Goal: Task Accomplishment & Management: Complete application form

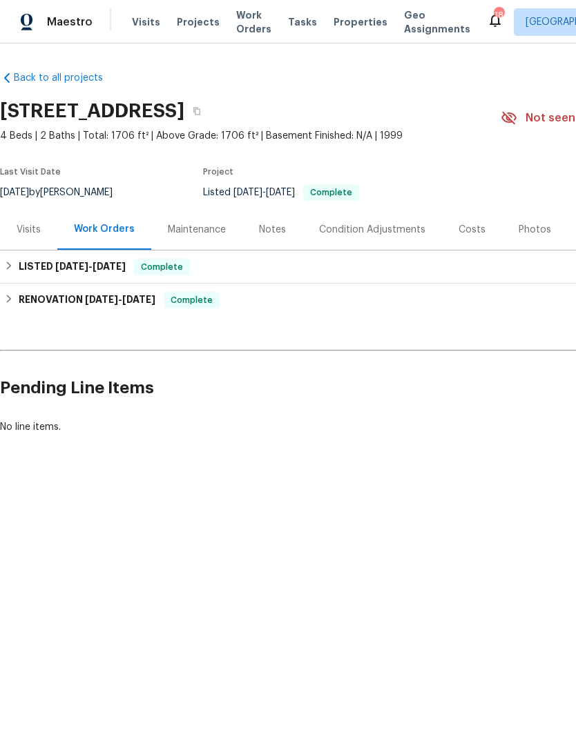
click at [460, 237] on div "Costs" at bounding box center [471, 230] width 27 height 14
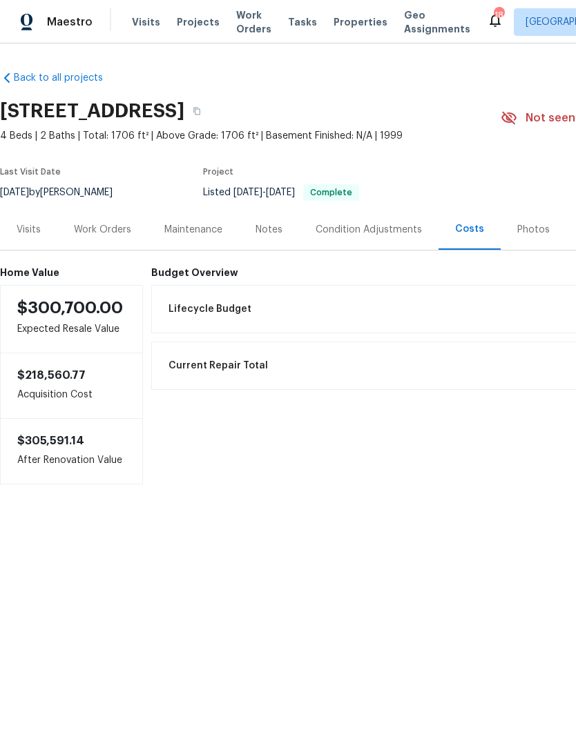
click at [103, 237] on div "Work Orders" at bounding box center [102, 230] width 57 height 14
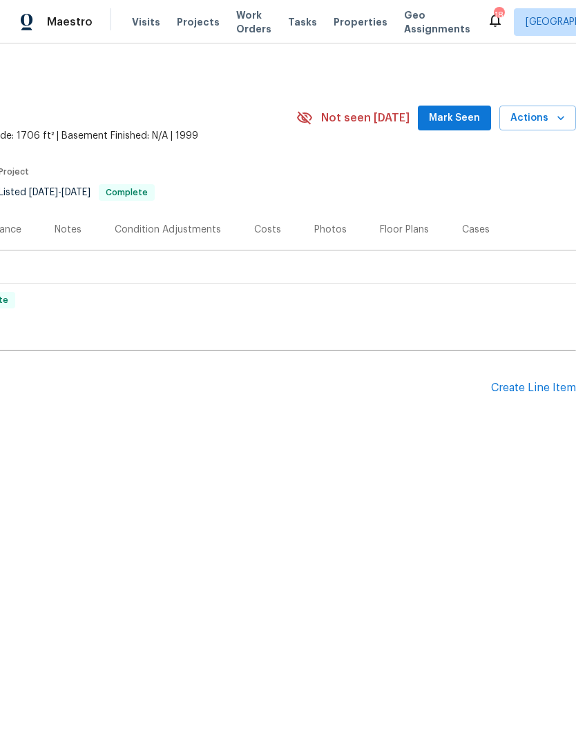
scroll to position [0, 204]
click at [532, 395] on div "Create Line Item" at bounding box center [533, 388] width 85 height 13
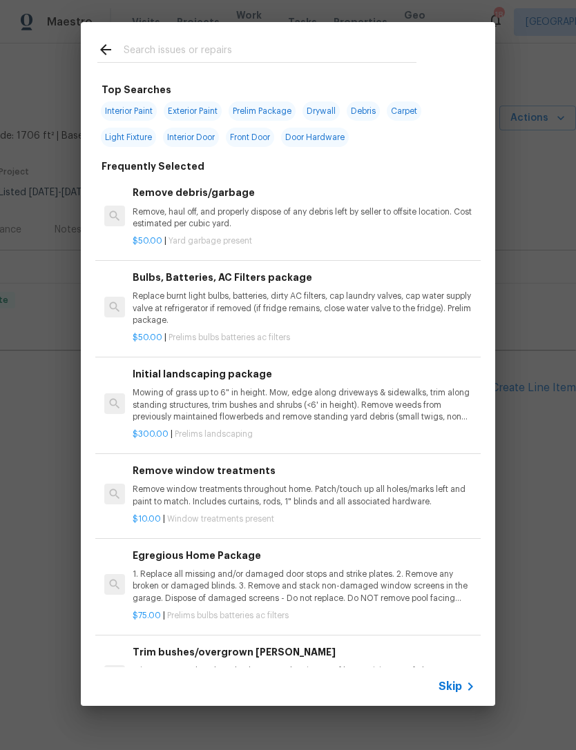
click at [243, 48] on input "text" at bounding box center [270, 51] width 293 height 21
type input "Tree"
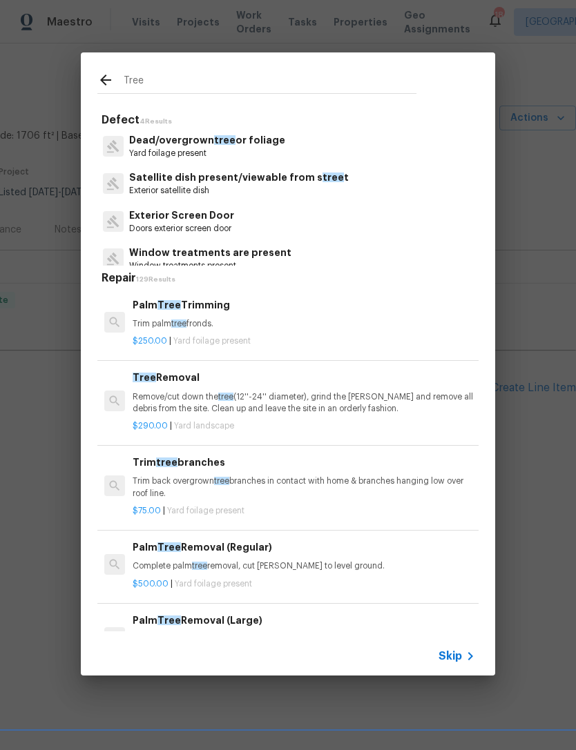
click at [193, 391] on p "Remove/cut down the tree (12''-24'' diameter), grind the [PERSON_NAME] and remo…" at bounding box center [304, 402] width 342 height 23
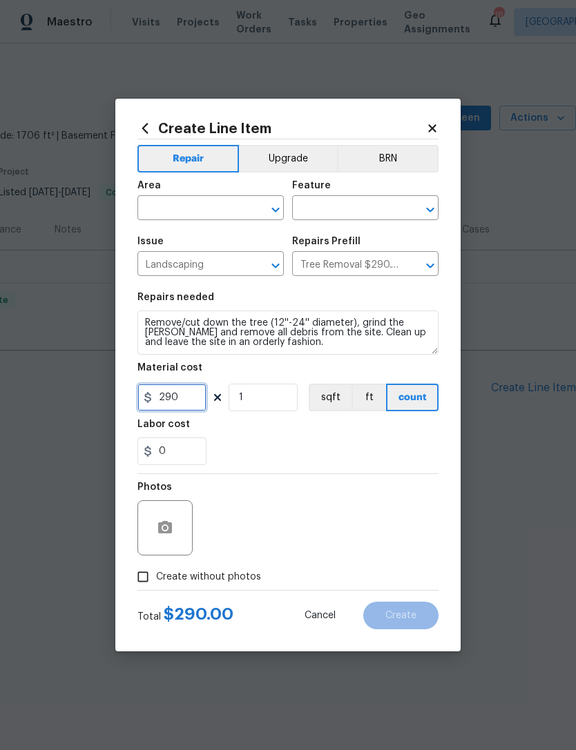
click at [191, 405] on input "290" at bounding box center [171, 398] width 69 height 28
click at [188, 402] on input "290" at bounding box center [171, 398] width 69 height 28
type input "1"
click at [283, 485] on div "Photos" at bounding box center [287, 519] width 301 height 90
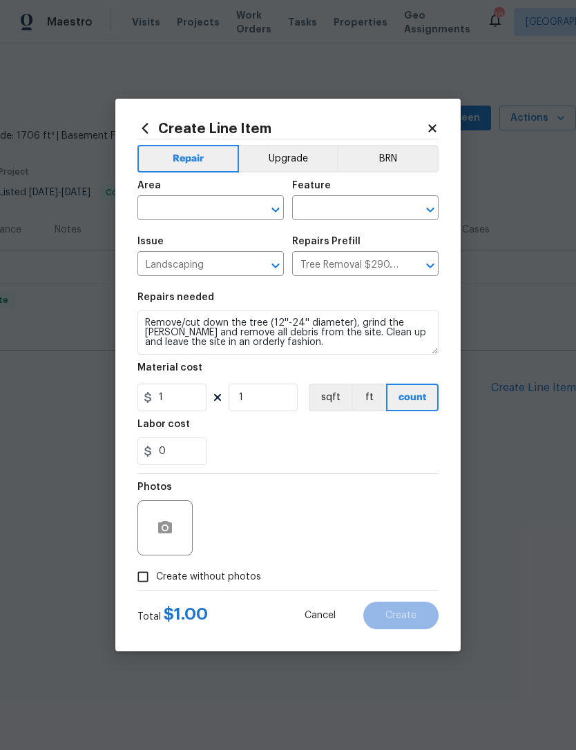
click at [246, 568] on label "Create without photos" at bounding box center [195, 577] width 131 height 26
click at [156, 568] on input "Create without photos" at bounding box center [143, 577] width 26 height 26
checkbox input "true"
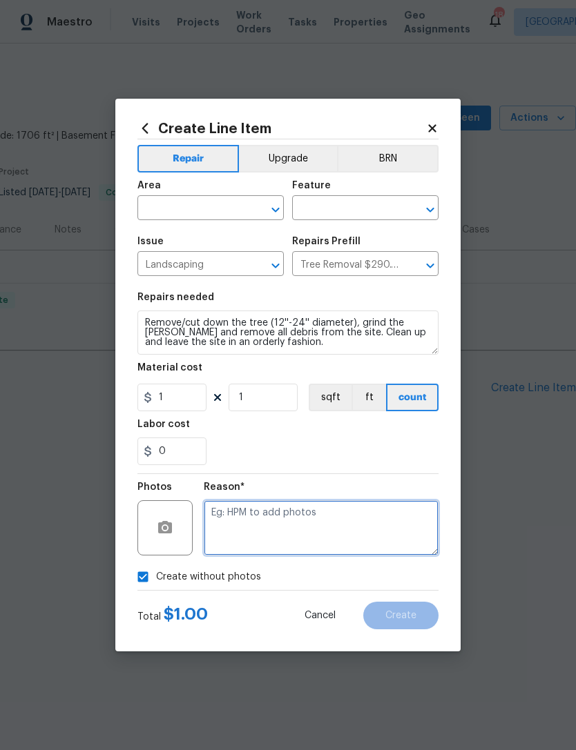
click at [287, 525] on textarea at bounding box center [321, 527] width 235 height 55
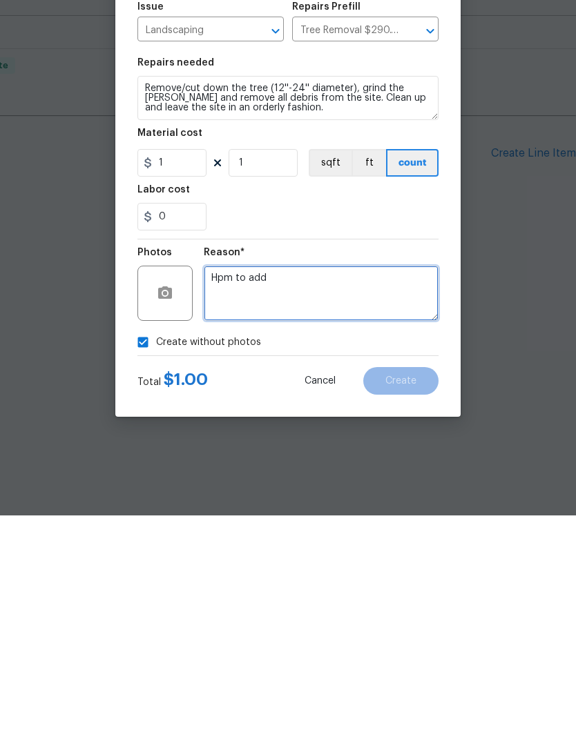
type textarea "Hpm to add"
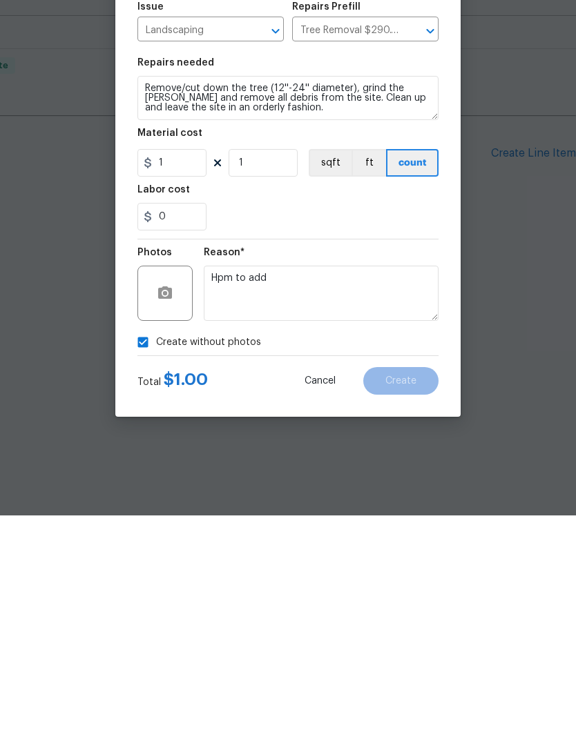
click at [403, 564] on div "Create without photos" at bounding box center [287, 577] width 301 height 26
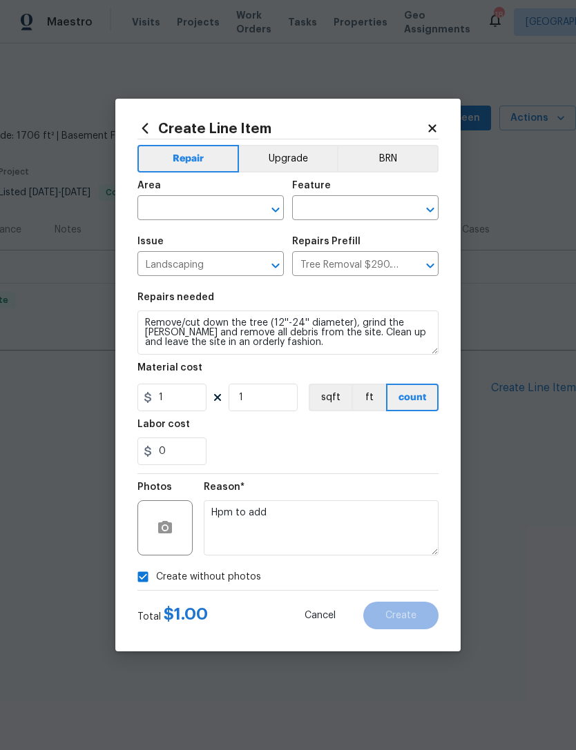
click at [210, 202] on input "text" at bounding box center [191, 209] width 108 height 21
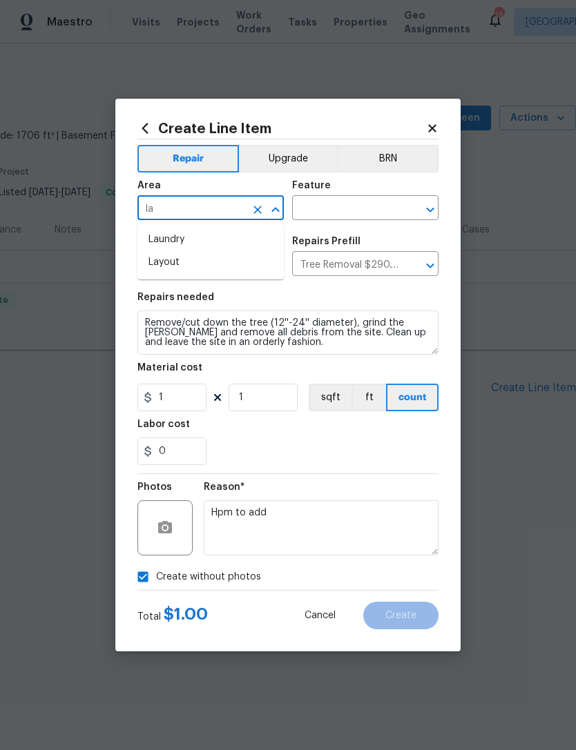
type input "l"
click at [222, 263] on li "Exterior Overall" at bounding box center [210, 262] width 146 height 23
type input "Exterior Overall"
click at [335, 207] on input "text" at bounding box center [346, 209] width 108 height 21
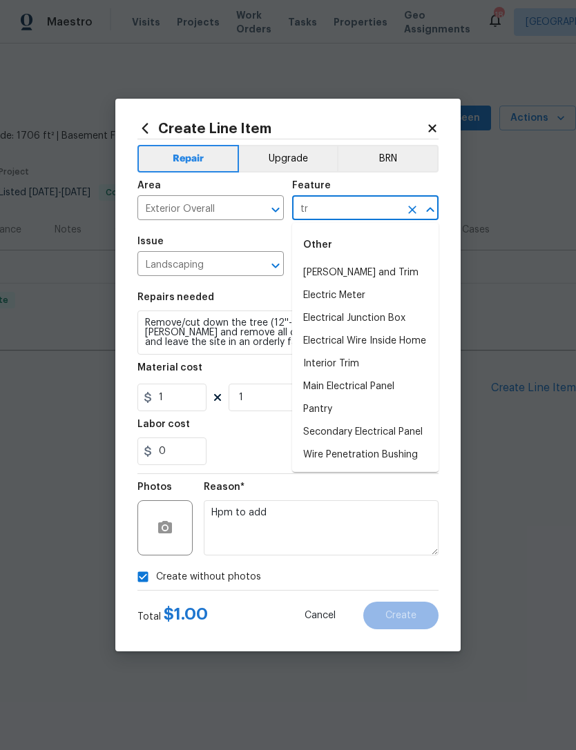
type input "t"
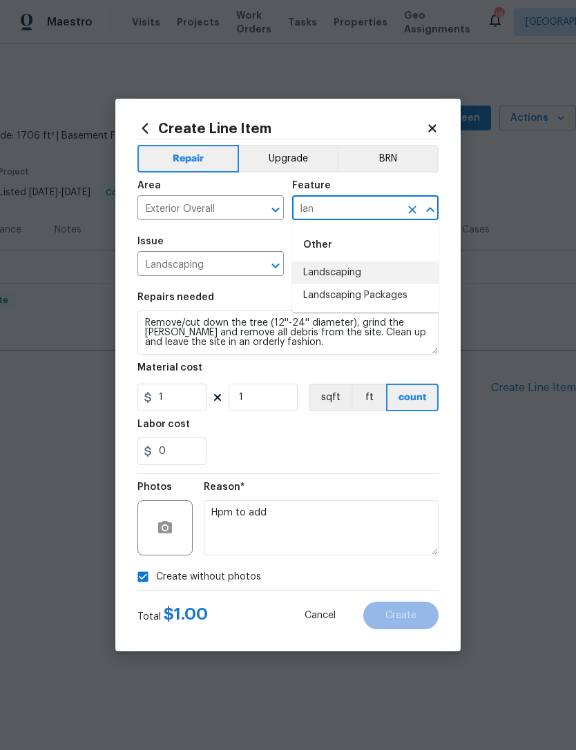
click at [358, 277] on li "Landscaping" at bounding box center [365, 273] width 146 height 23
type input "Landscaping"
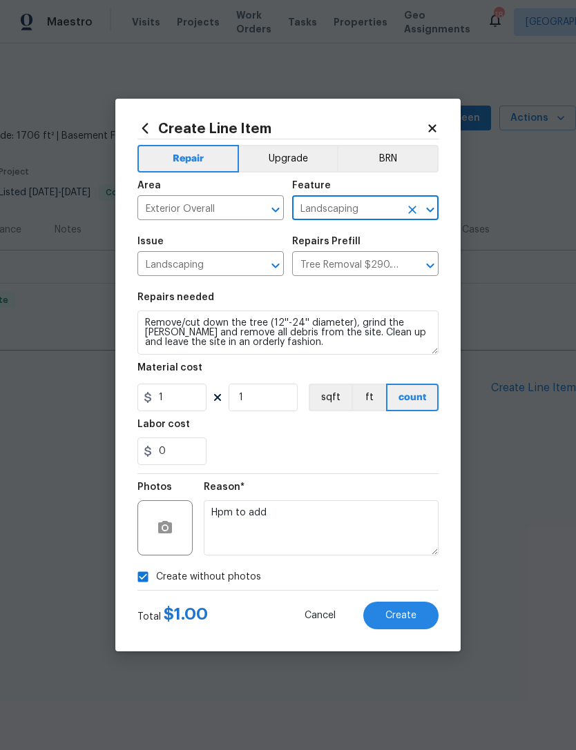
click at [345, 467] on section "Repairs needed Remove/cut down the tree (12''-24'' diameter), grind the [PERSON…" at bounding box center [287, 378] width 301 height 189
click at [407, 621] on span "Create" at bounding box center [400, 616] width 31 height 10
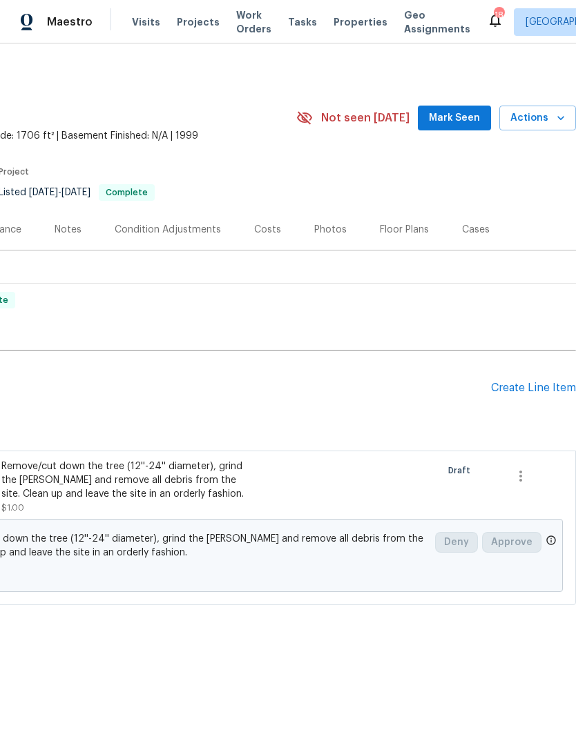
click at [524, 395] on div "Create Line Item" at bounding box center [533, 388] width 85 height 13
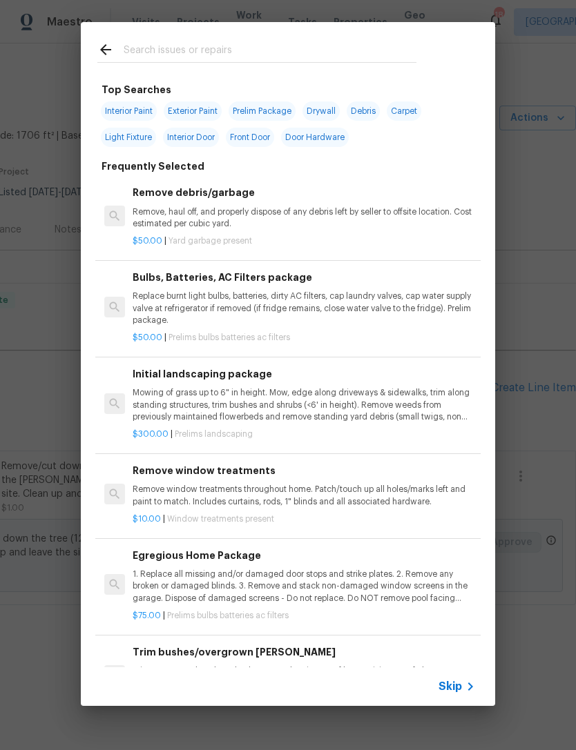
click at [214, 52] on input "text" at bounding box center [270, 51] width 293 height 21
type input "Fence"
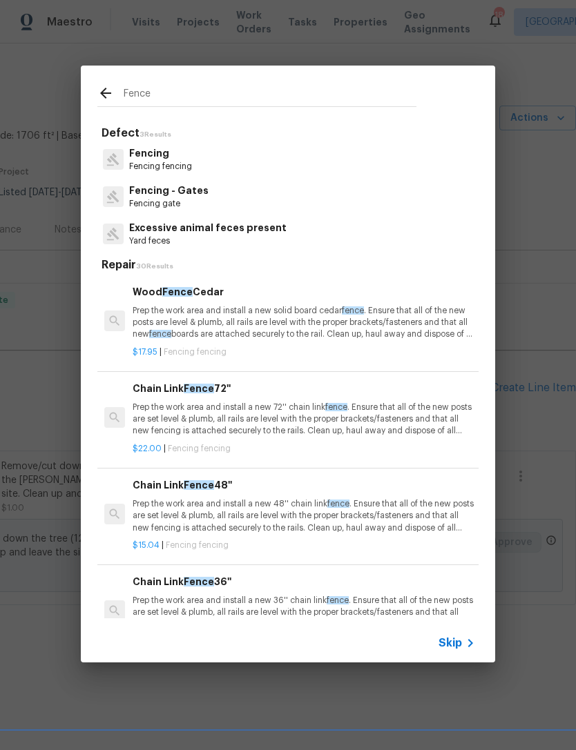
click at [189, 164] on p "Fencing fencing" at bounding box center [160, 167] width 63 height 12
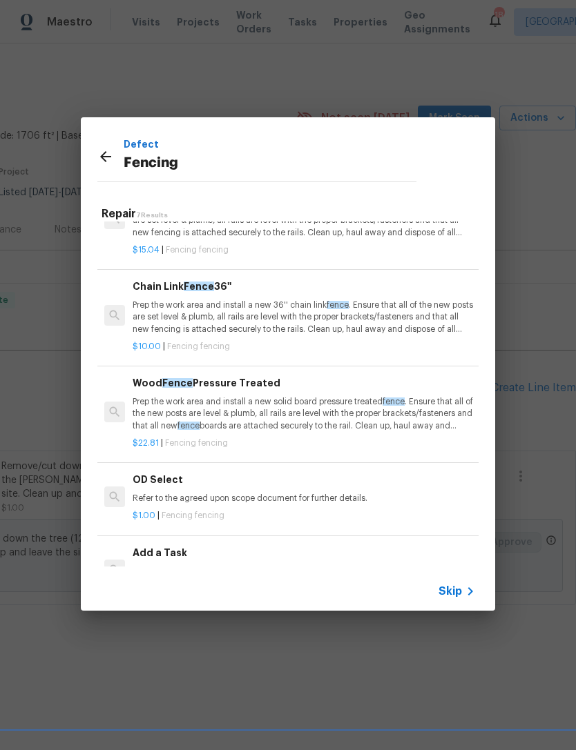
scroll to position [244, 0]
click at [283, 409] on p "Prep the work area and install a new solid board pressure treated fence . Ensur…" at bounding box center [304, 413] width 342 height 35
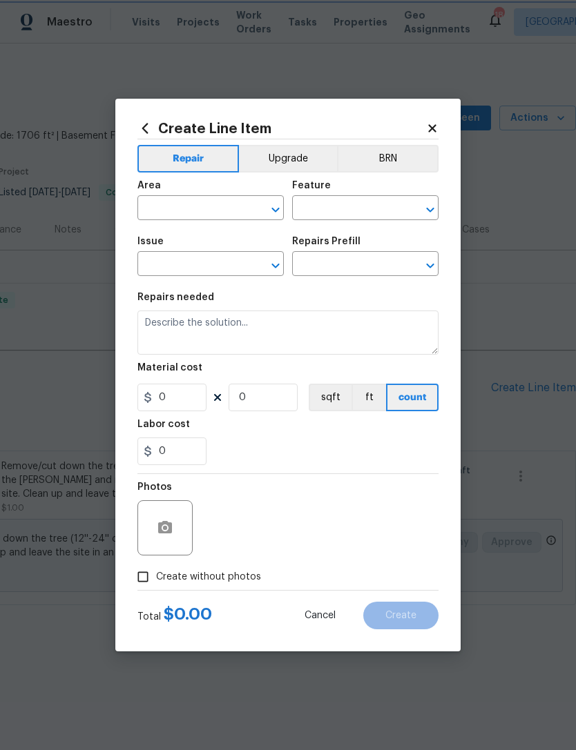
type input "Fencing"
type input "Wood Fence Pressure Treated $22.81"
type textarea "Prep the work area and install a new solid board pressure treated fence. Ensure…"
type input "22.81"
type input "1"
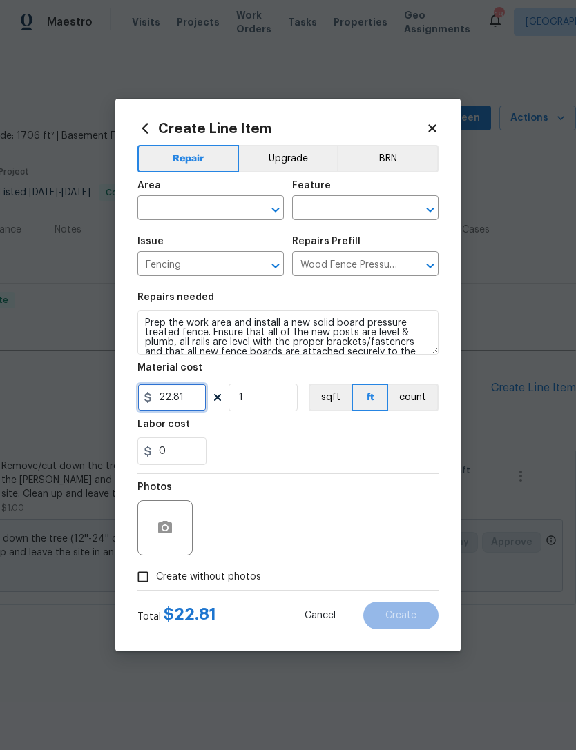
click at [195, 396] on input "22.81" at bounding box center [171, 398] width 69 height 28
click at [193, 405] on input "22.81" at bounding box center [171, 398] width 69 height 28
click at [333, 440] on div "0" at bounding box center [287, 452] width 301 height 28
click at [193, 402] on input "22.81" at bounding box center [171, 398] width 69 height 28
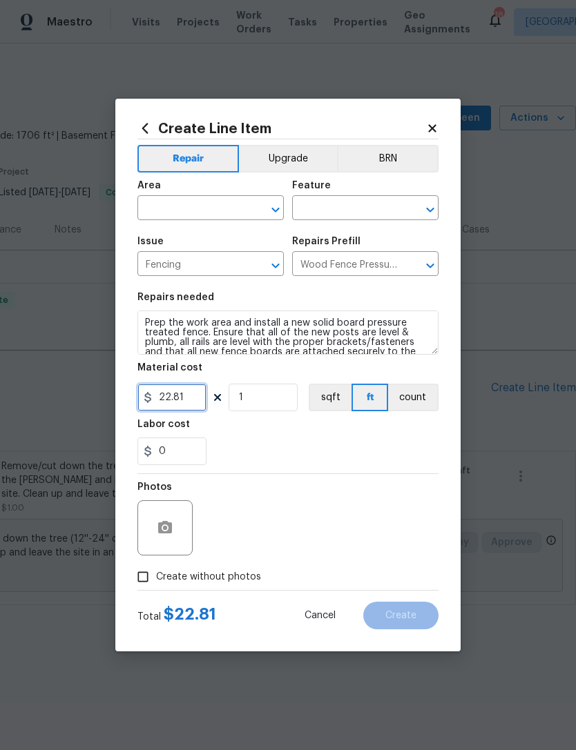
click at [193, 404] on input "22.81" at bounding box center [171, 398] width 69 height 28
click at [192, 405] on input "22.81" at bounding box center [171, 398] width 69 height 28
click at [191, 405] on input "22.81" at bounding box center [171, 398] width 69 height 28
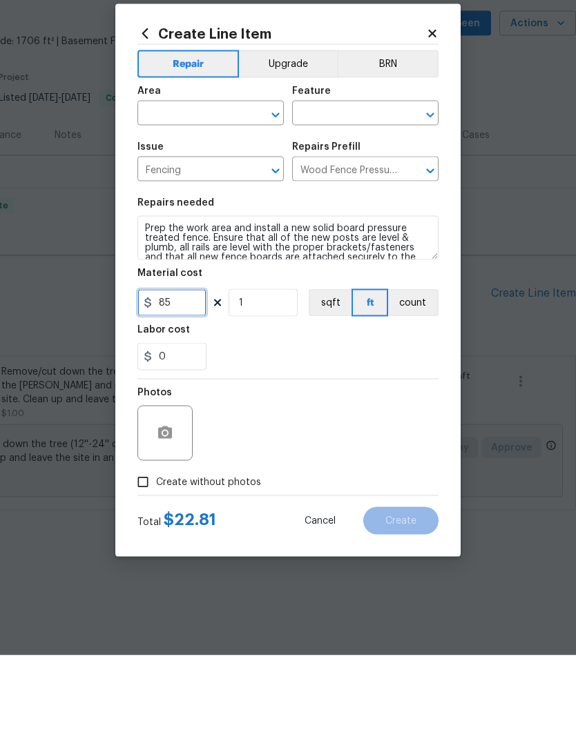
type input "85"
click at [217, 199] on input "text" at bounding box center [191, 209] width 108 height 21
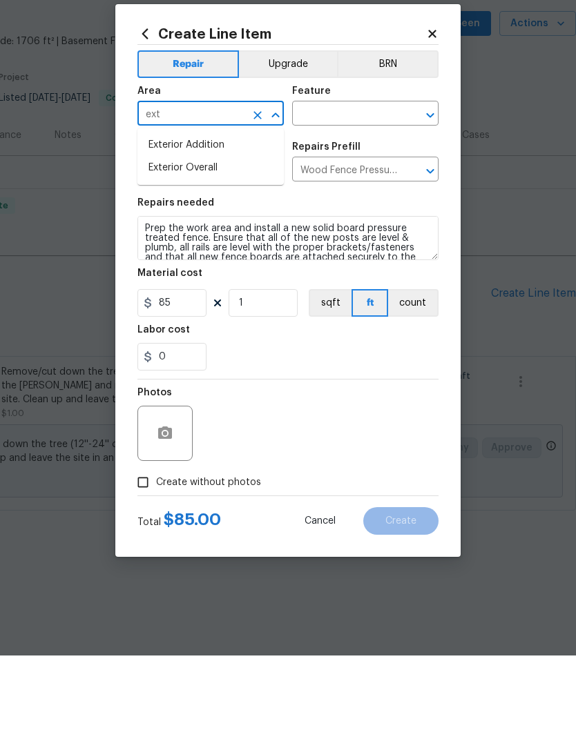
click at [208, 251] on li "Exterior Overall" at bounding box center [210, 262] width 146 height 23
type input "Exterior Overall"
click at [322, 199] on input "text" at bounding box center [346, 209] width 108 height 21
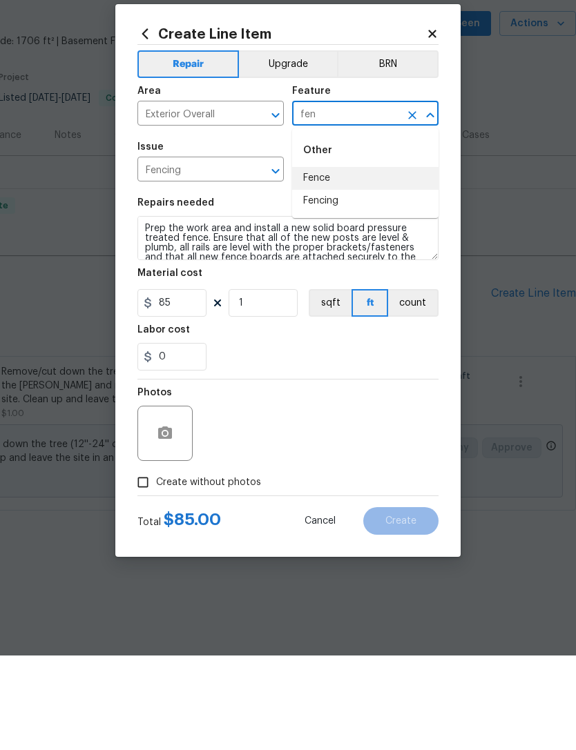
click at [353, 262] on li "Fence" at bounding box center [365, 273] width 146 height 23
type input "Fence"
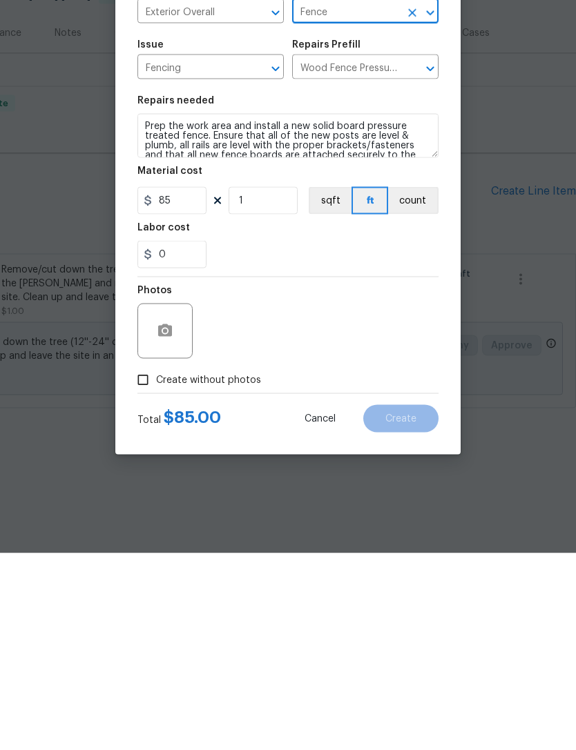
click at [220, 570] on span "Create without photos" at bounding box center [208, 577] width 105 height 14
click at [156, 564] on input "Create without photos" at bounding box center [143, 577] width 26 height 26
checkbox input "true"
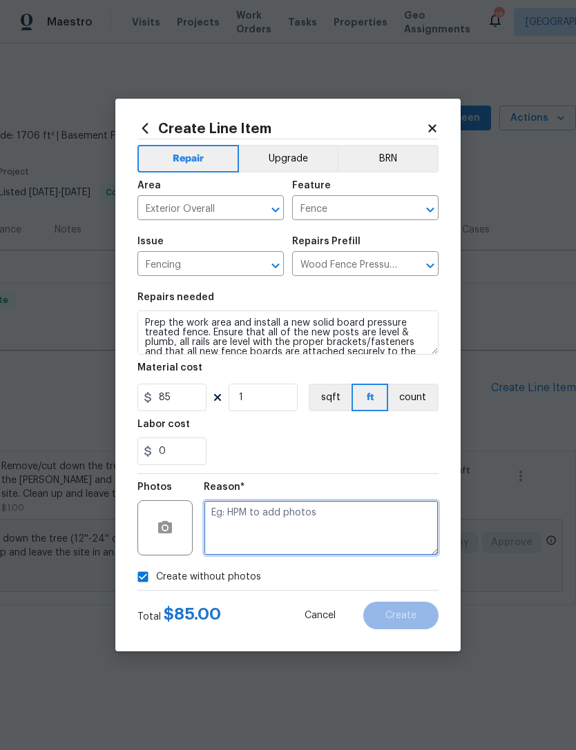
click at [331, 529] on textarea at bounding box center [321, 527] width 235 height 55
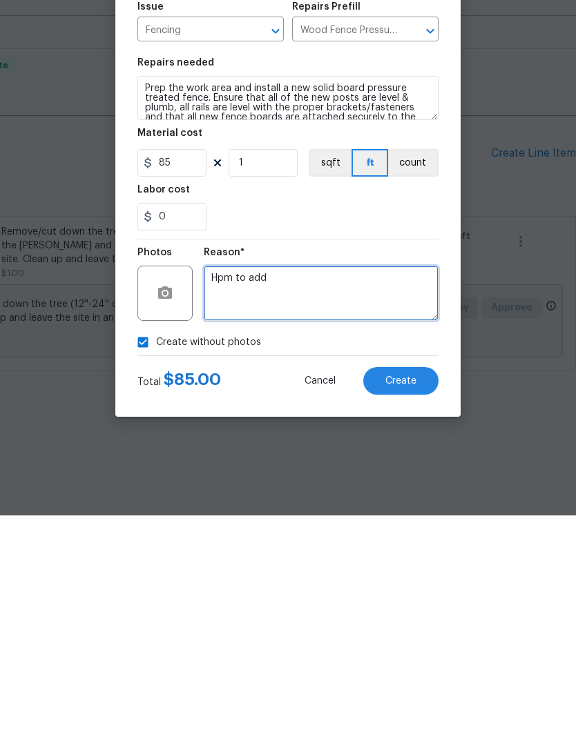
type textarea "Hpm to add"
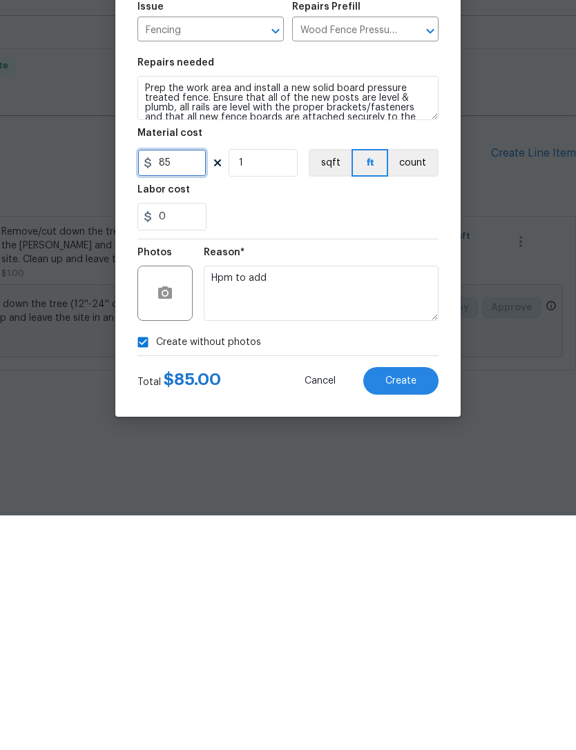
click at [194, 384] on input "85" at bounding box center [171, 398] width 69 height 28
click at [193, 384] on input "85" at bounding box center [171, 398] width 69 height 28
type input "125"
click at [265, 591] on div "Total $ 85.00 Cancel Create" at bounding box center [287, 610] width 301 height 39
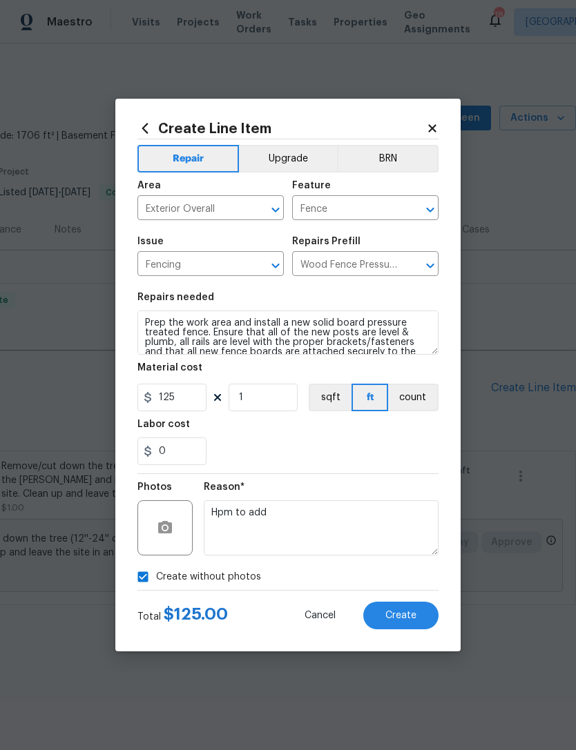
click at [409, 609] on button "Create" at bounding box center [400, 616] width 75 height 28
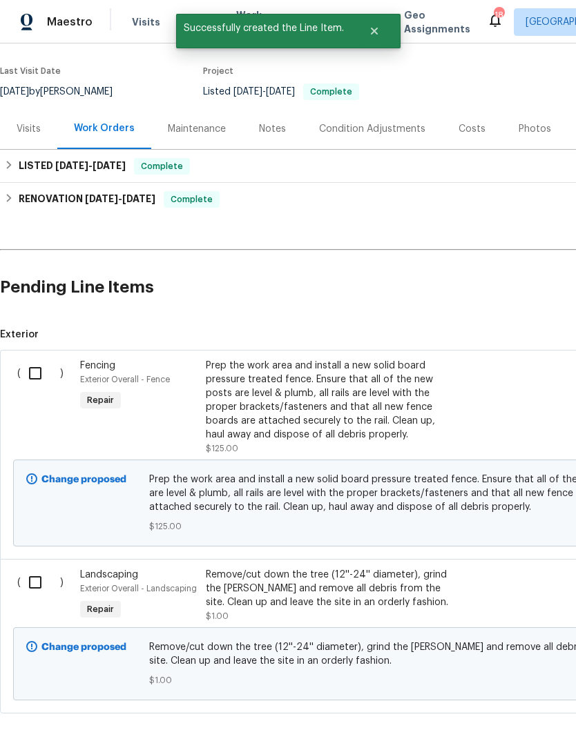
scroll to position [101, 0]
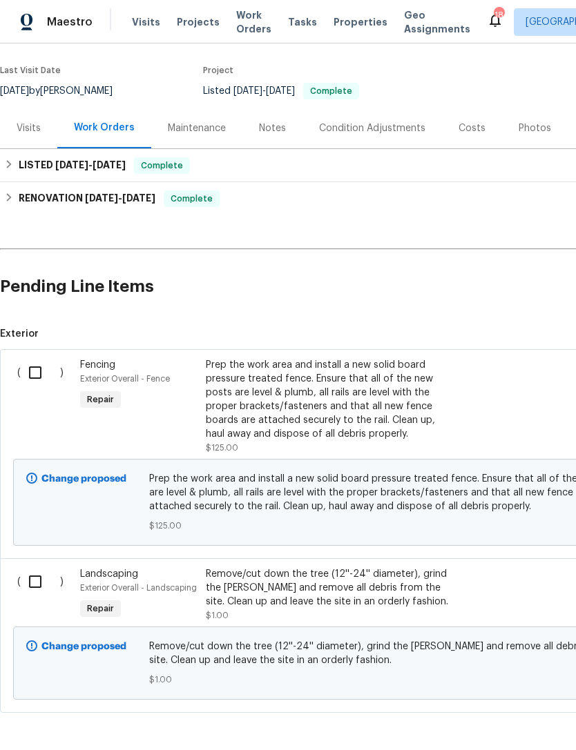
click at [31, 596] on input "checkbox" at bounding box center [40, 581] width 39 height 29
checkbox input "true"
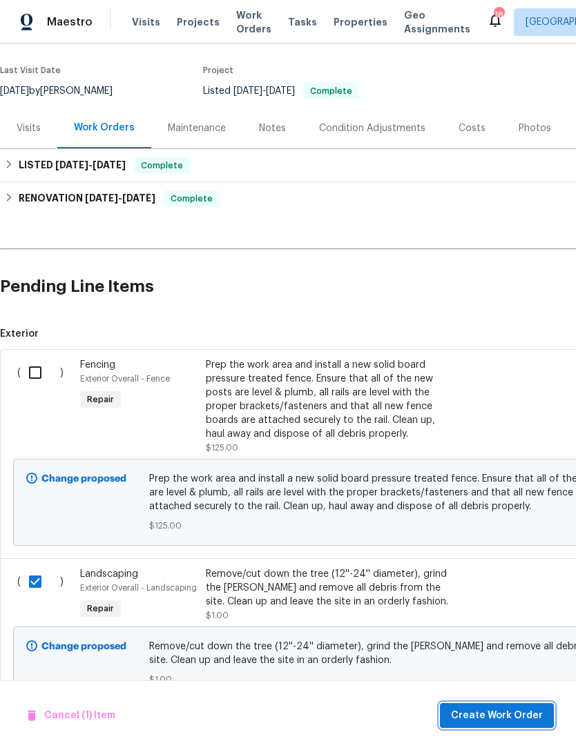
click at [506, 714] on span "Create Work Order" at bounding box center [497, 716] width 92 height 17
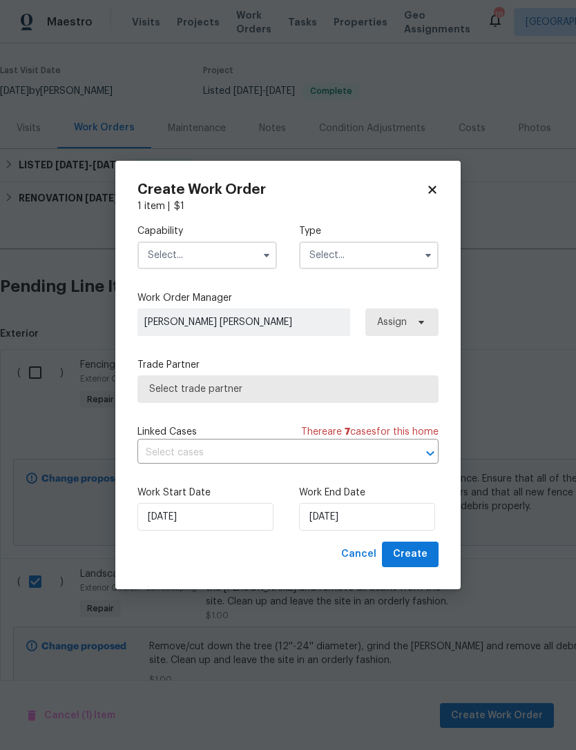
click at [224, 261] on input "text" at bounding box center [206, 256] width 139 height 28
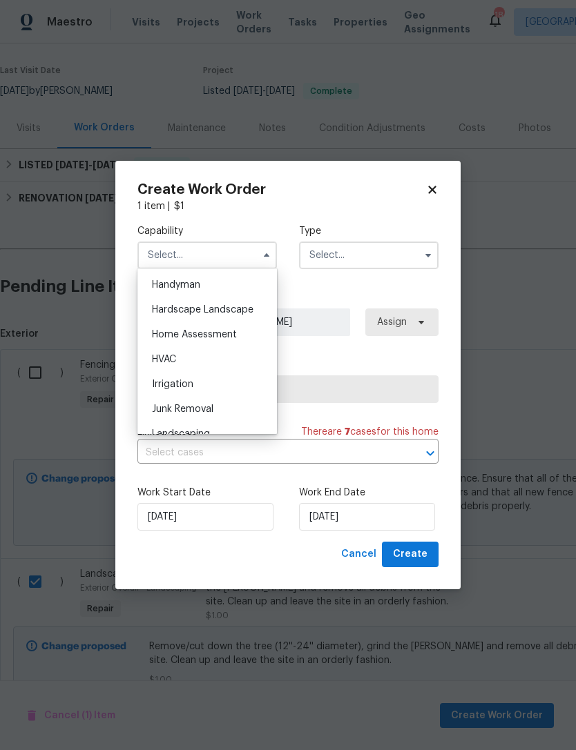
scroll to position [784, 0]
click at [202, 420] on span "Landscaping Maintenance" at bounding box center [181, 415] width 58 height 23
type input "Landscaping Maintenance"
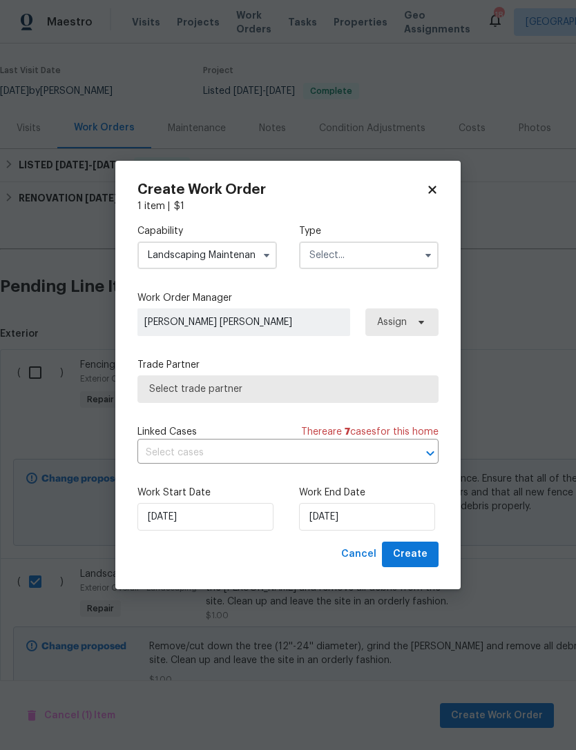
click at [373, 258] on input "text" at bounding box center [368, 256] width 139 height 28
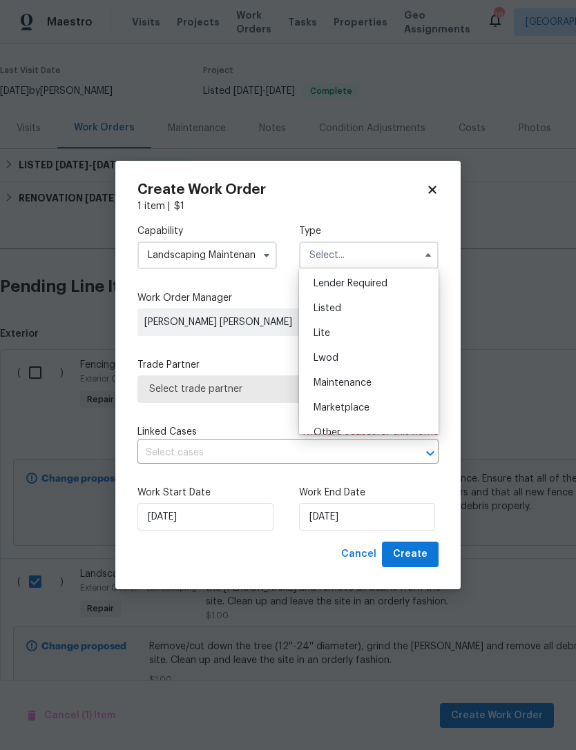
scroll to position [128, 0]
click at [356, 301] on div "Listed" at bounding box center [368, 305] width 133 height 25
type input "Listed"
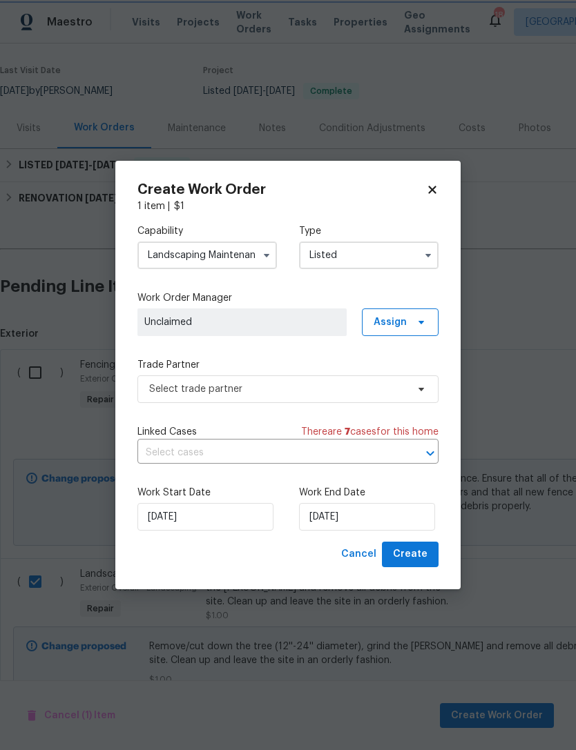
scroll to position [0, 0]
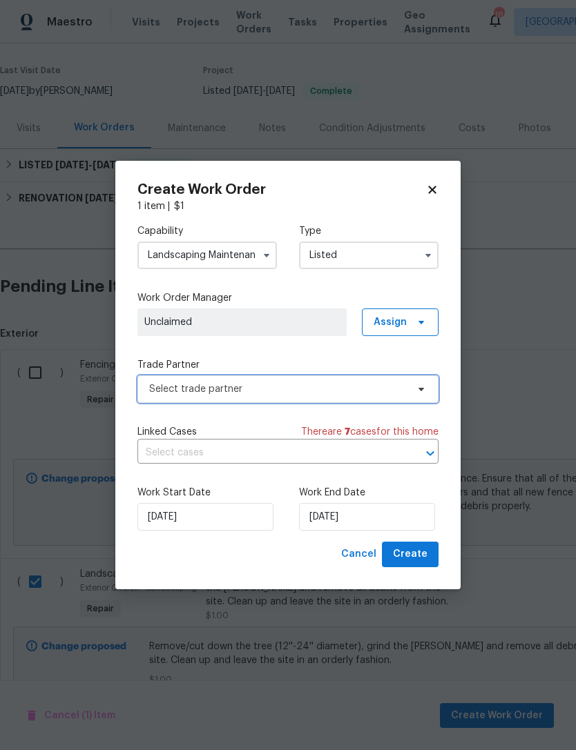
click at [249, 390] on span "Select trade partner" at bounding box center [277, 389] width 257 height 14
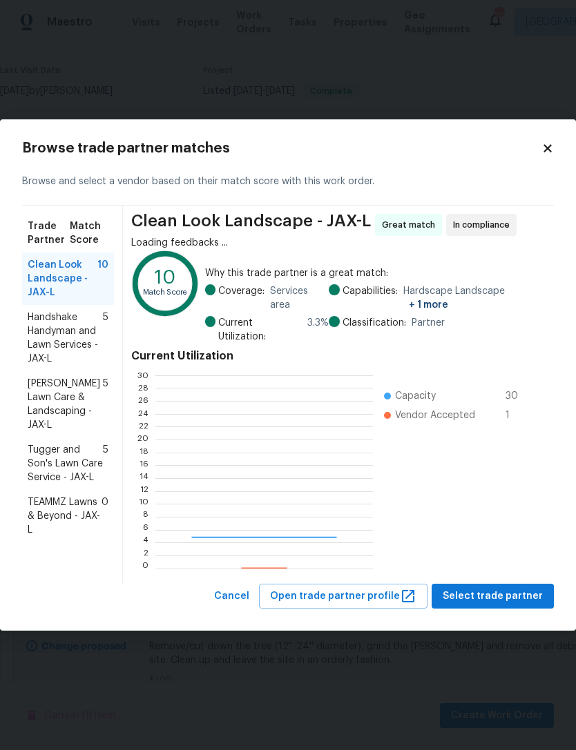
scroll to position [193, 217]
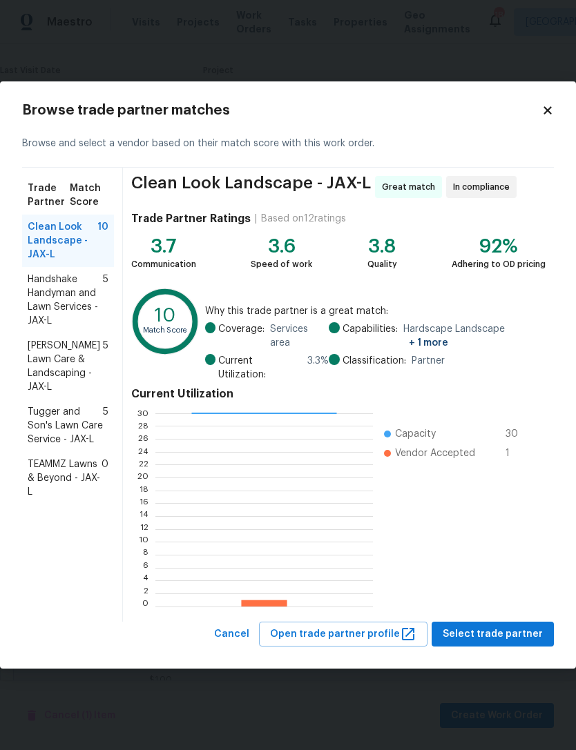
click at [455, 49] on body "Maestro Visits Projects Work Orders Tasks Properties Geo Assignments 18 [GEOGRA…" at bounding box center [288, 375] width 576 height 750
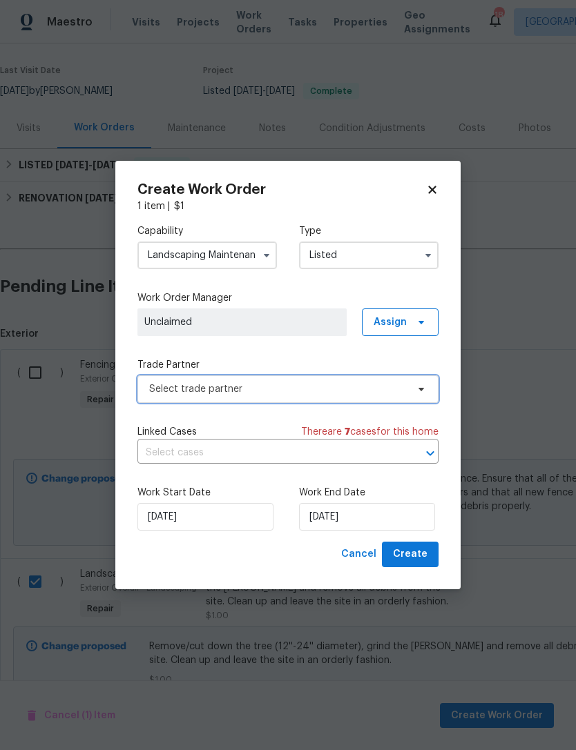
scroll to position [101, 0]
click at [236, 384] on span "Select trade partner" at bounding box center [277, 389] width 257 height 14
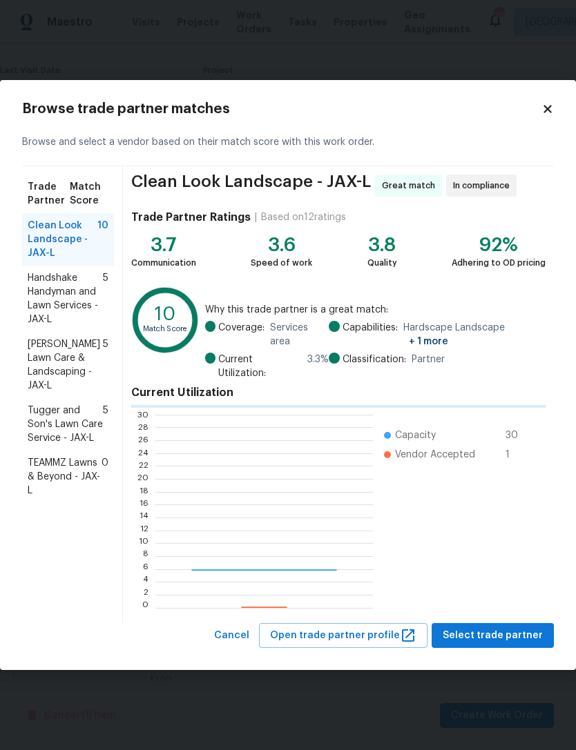
scroll to position [193, 217]
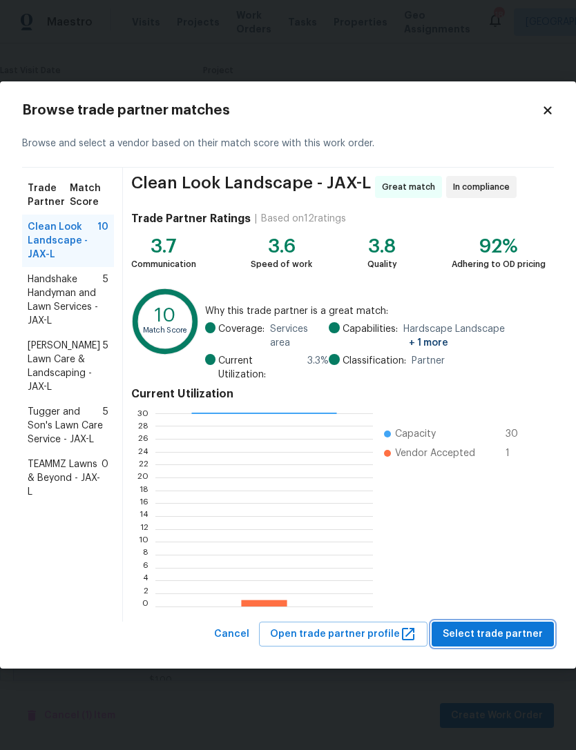
click at [514, 629] on span "Select trade partner" at bounding box center [492, 634] width 100 height 17
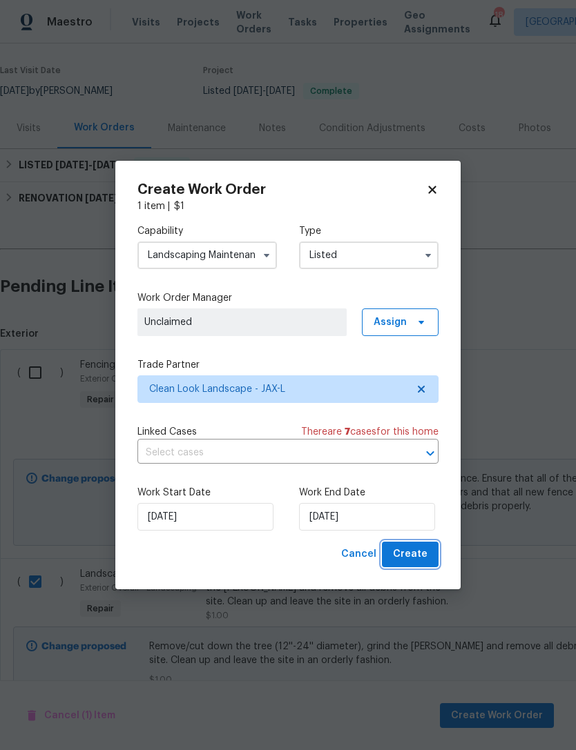
click at [417, 555] on span "Create" at bounding box center [410, 554] width 35 height 17
checkbox input "false"
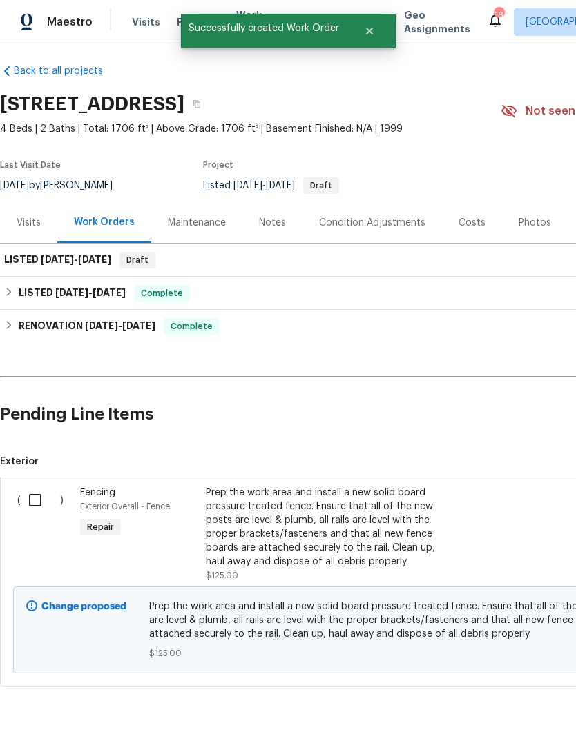
scroll to position [7, 0]
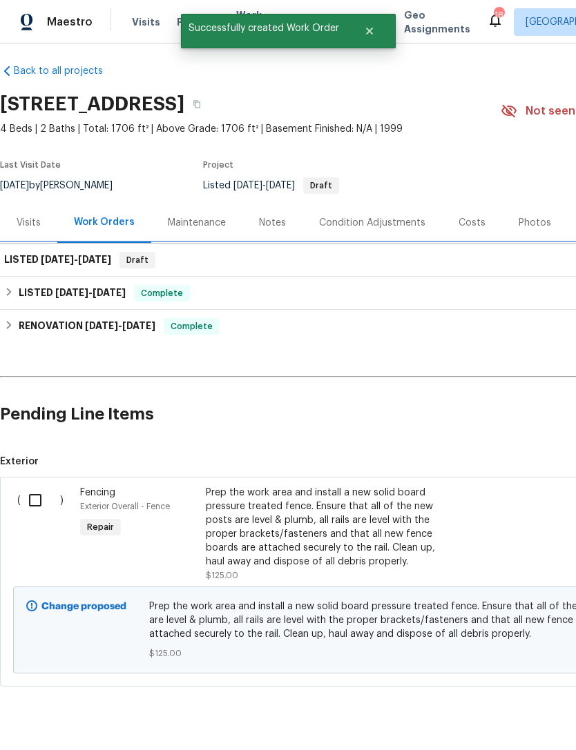
click at [70, 264] on span "[DATE]" at bounding box center [57, 260] width 33 height 10
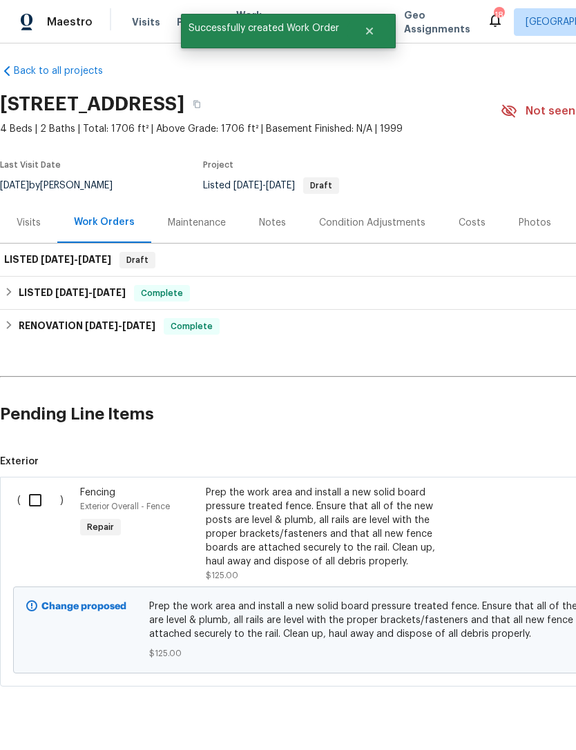
click at [36, 509] on input "checkbox" at bounding box center [40, 500] width 39 height 29
click at [485, 708] on span "Create Work Order" at bounding box center [497, 716] width 92 height 17
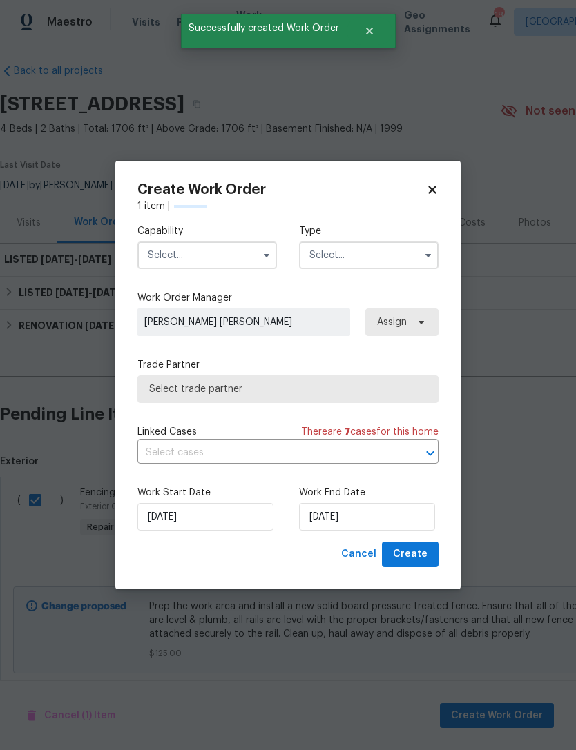
checkbox input "false"
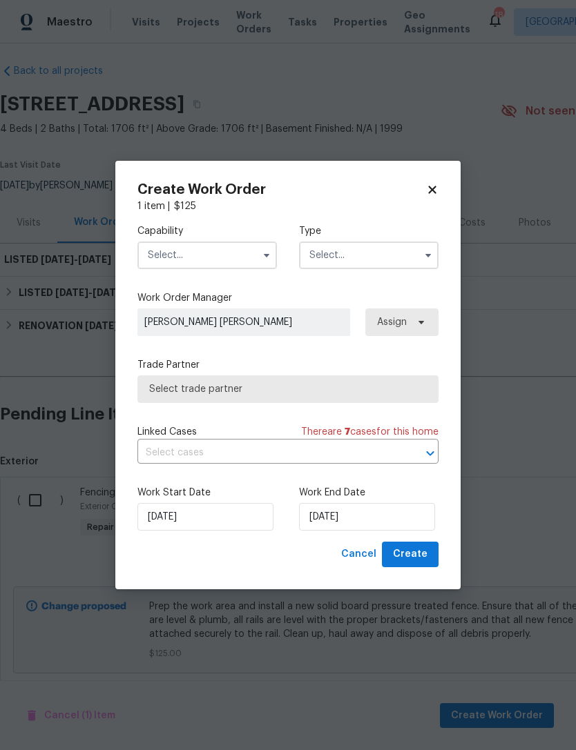
click at [231, 264] on input "text" at bounding box center [206, 256] width 139 height 28
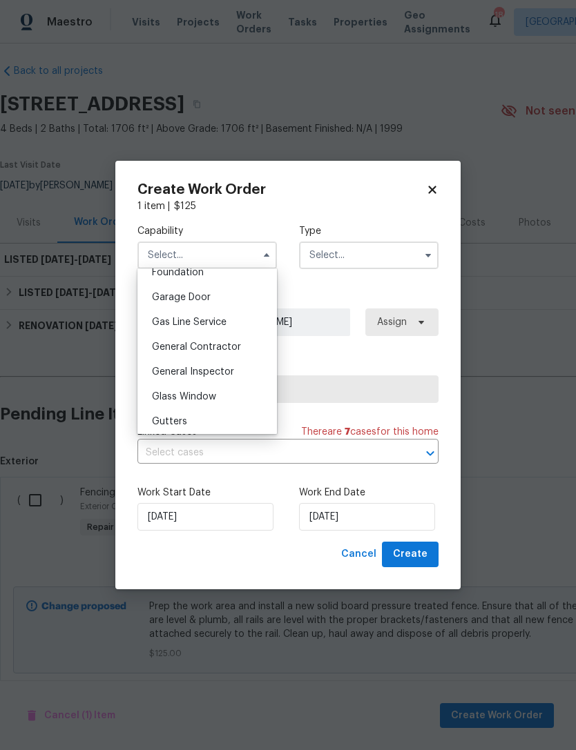
scroll to position [598, 0]
click at [236, 349] on span "General Contractor" at bounding box center [196, 347] width 89 height 10
type input "General Contractor"
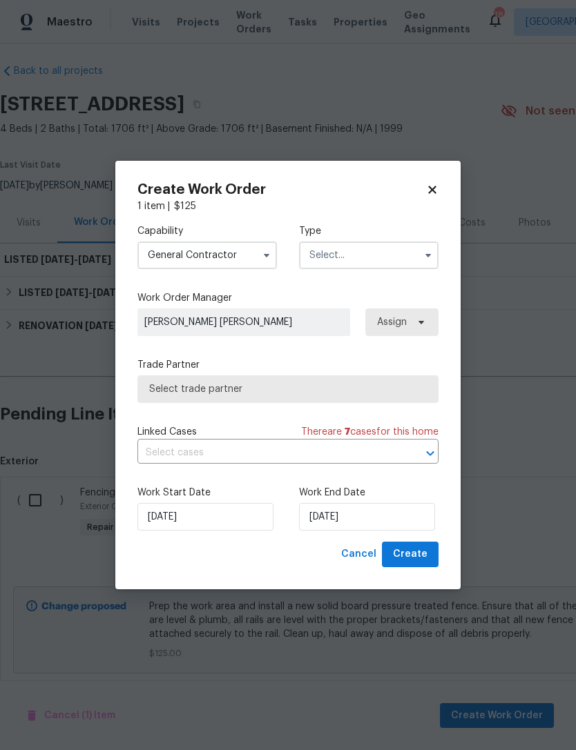
click at [253, 386] on span "Select trade partner" at bounding box center [287, 389] width 277 height 14
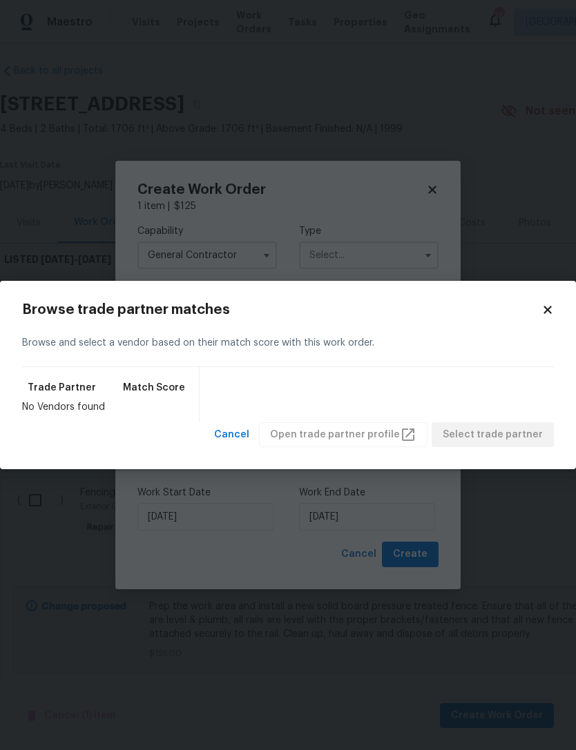
click at [546, 315] on icon at bounding box center [547, 310] width 12 height 12
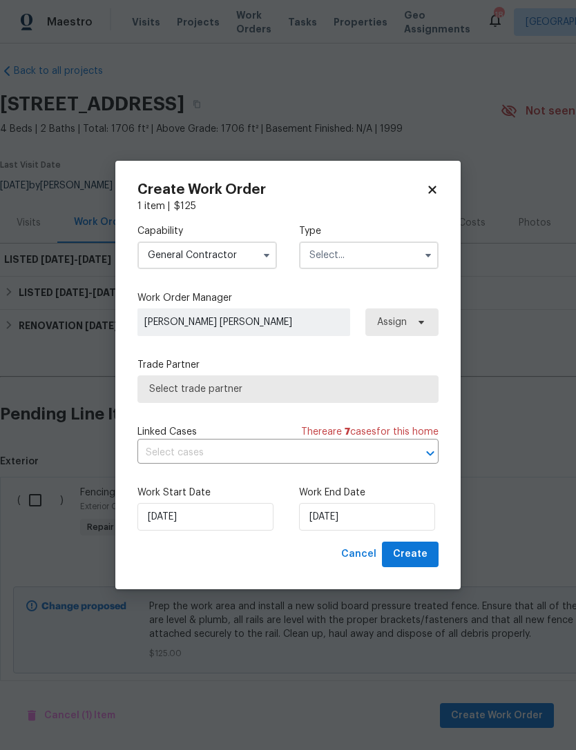
click at [373, 255] on input "text" at bounding box center [368, 256] width 139 height 28
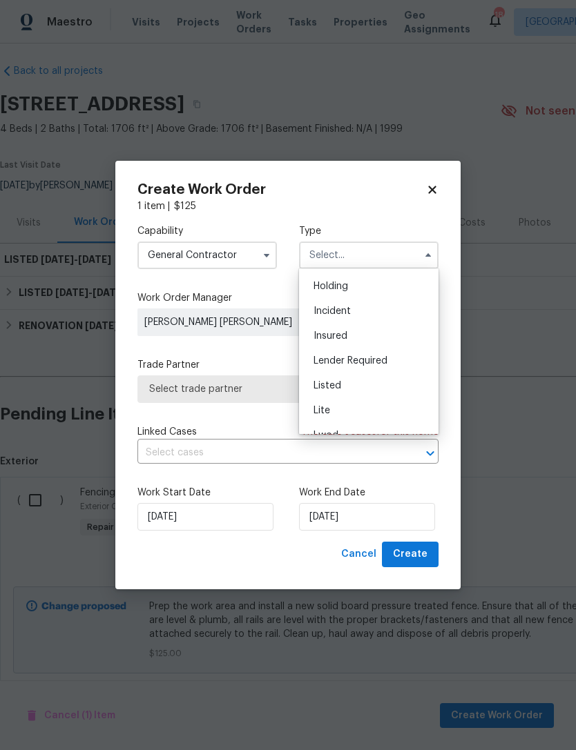
scroll to position [71, 0]
click at [353, 361] on div "Listed" at bounding box center [368, 362] width 133 height 25
type input "Listed"
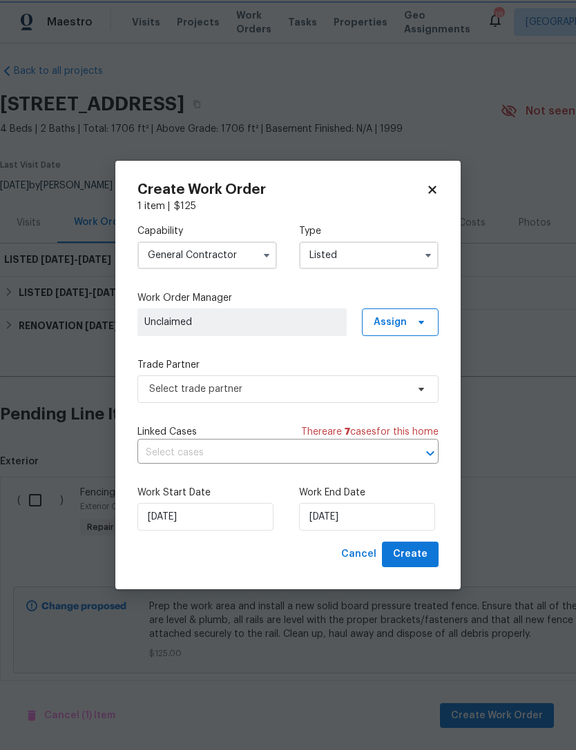
scroll to position [0, 0]
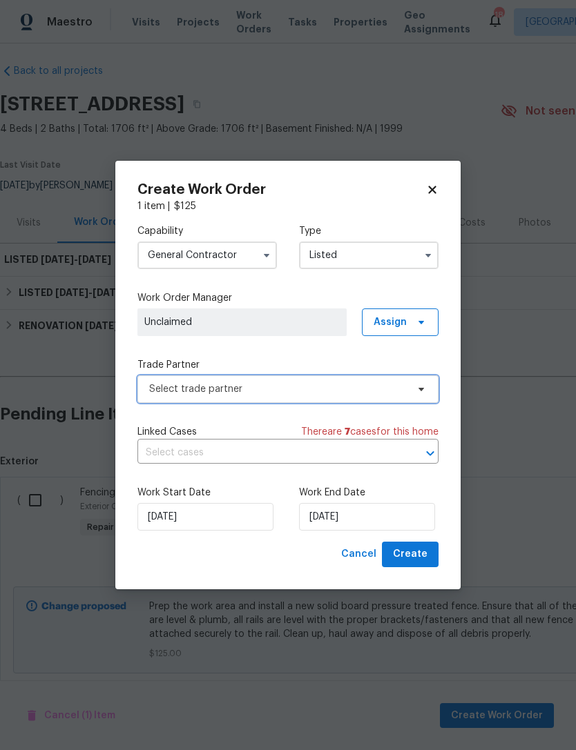
click at [250, 387] on span "Select trade partner" at bounding box center [277, 389] width 257 height 14
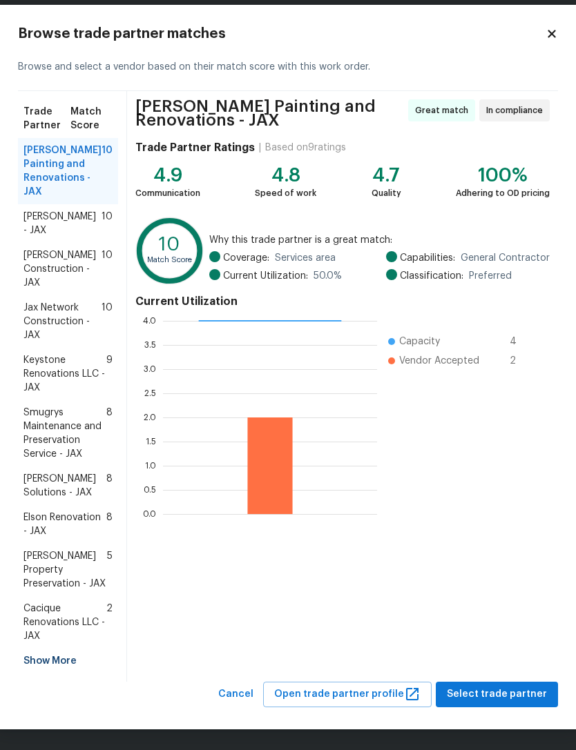
scroll to position [43, 0]
click at [49, 663] on div "Show More" at bounding box center [68, 661] width 100 height 25
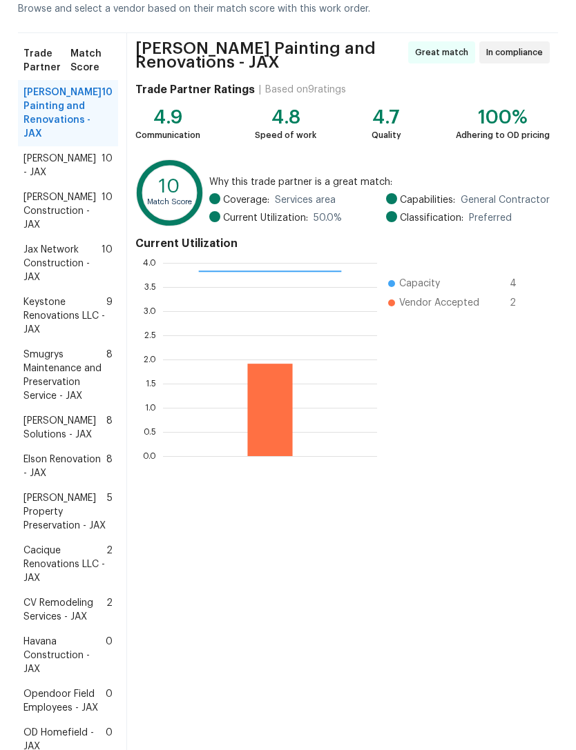
scroll to position [101, 0]
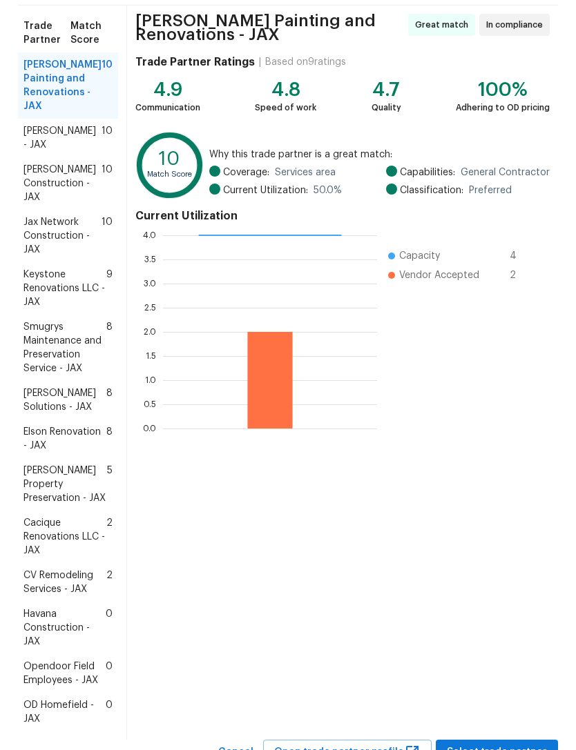
click at [54, 596] on span "CV Remodeling Services - JAX" at bounding box center [64, 583] width 83 height 28
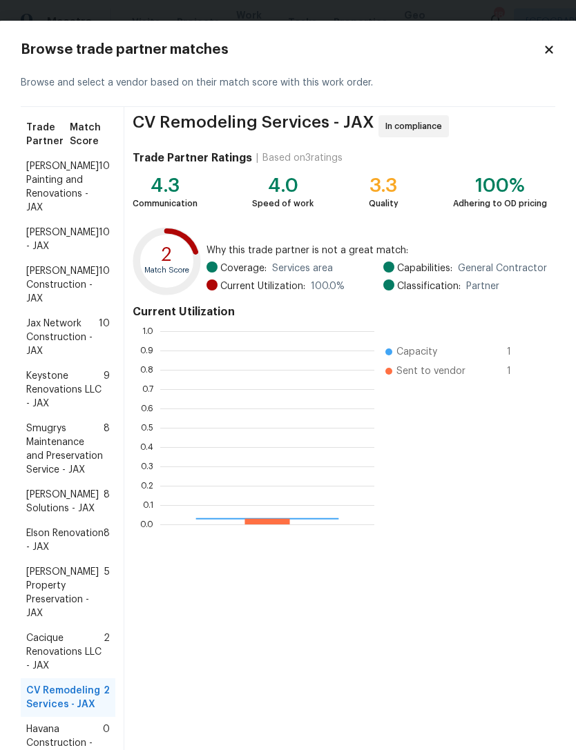
scroll to position [193, 214]
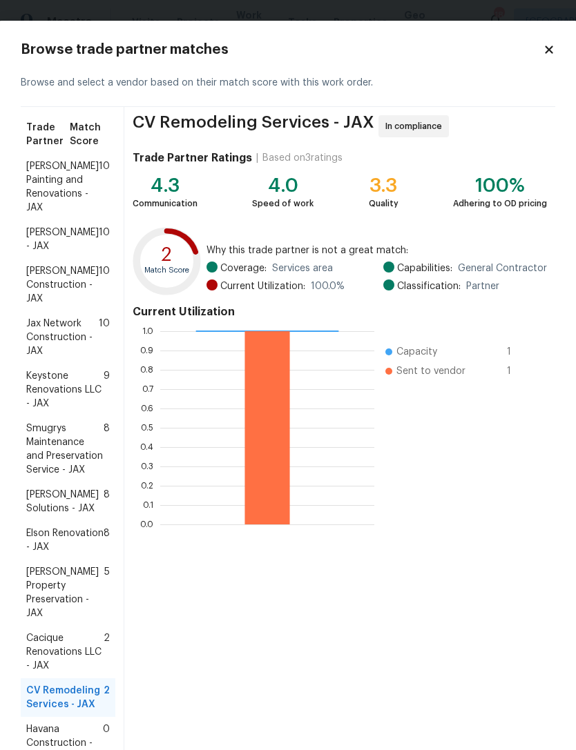
click at [553, 45] on icon at bounding box center [549, 49] width 12 height 12
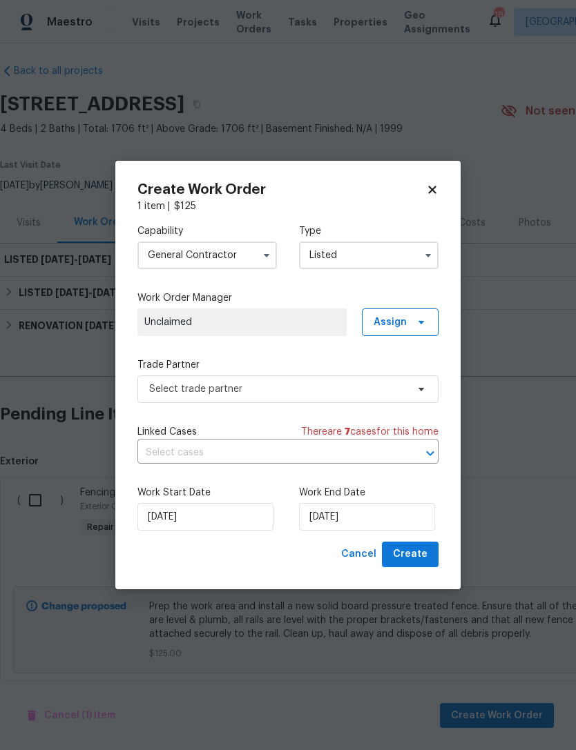
click at [433, 184] on icon at bounding box center [432, 190] width 12 height 12
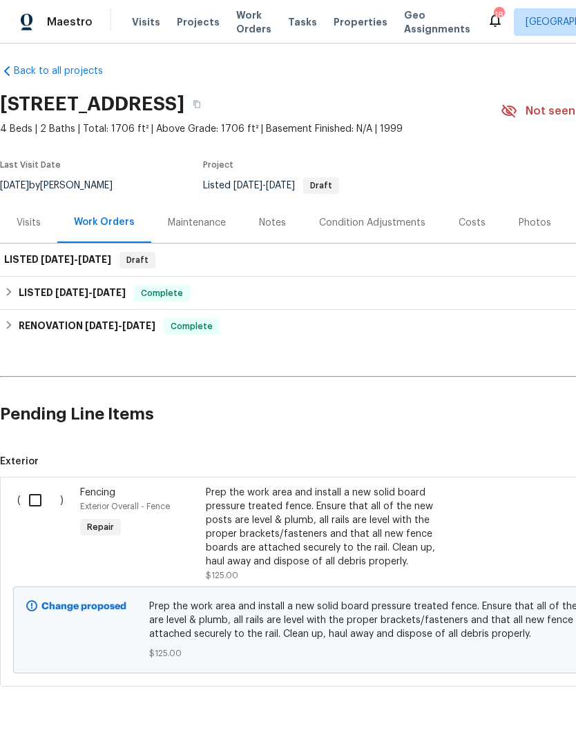
click at [39, 503] on input "checkbox" at bounding box center [40, 500] width 39 height 29
checkbox input "true"
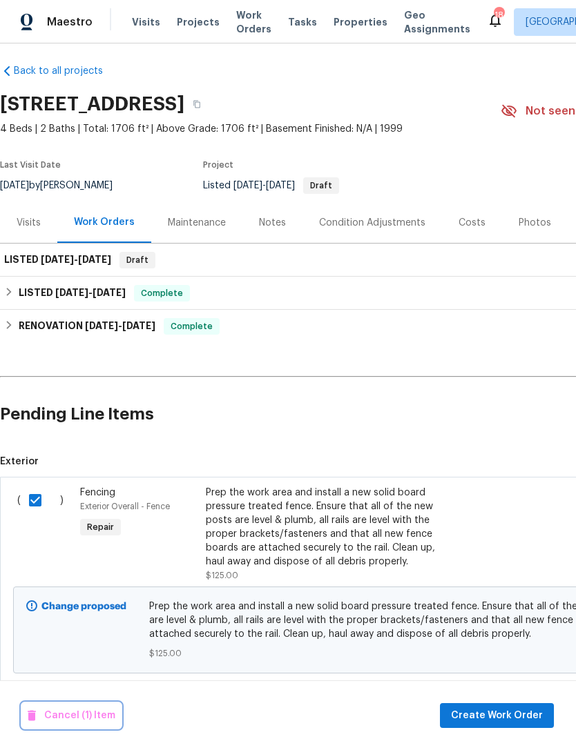
click at [54, 709] on span "Cancel (1) Item" at bounding box center [72, 716] width 88 height 17
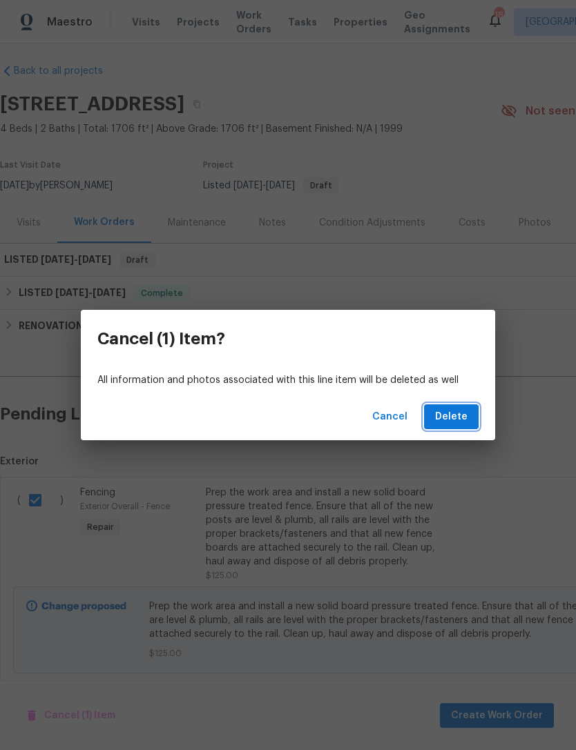
click at [465, 410] on span "Delete" at bounding box center [451, 417] width 32 height 17
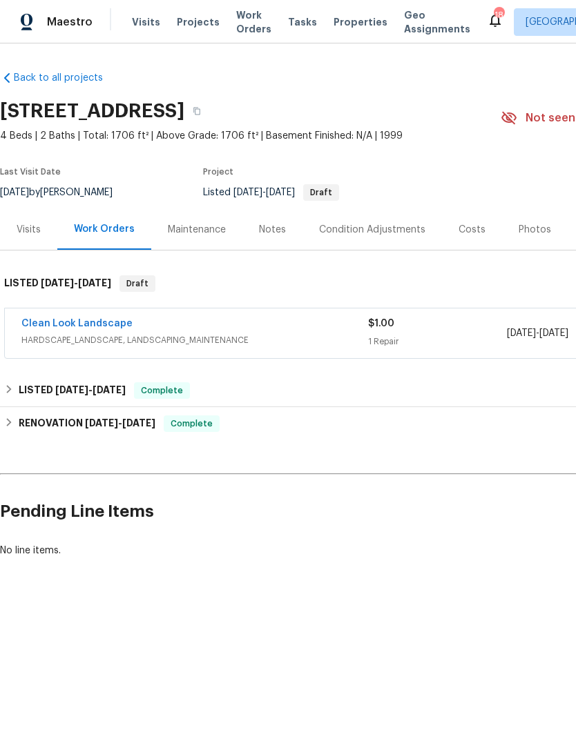
click at [112, 329] on link "Clean Look Landscape" at bounding box center [76, 324] width 111 height 10
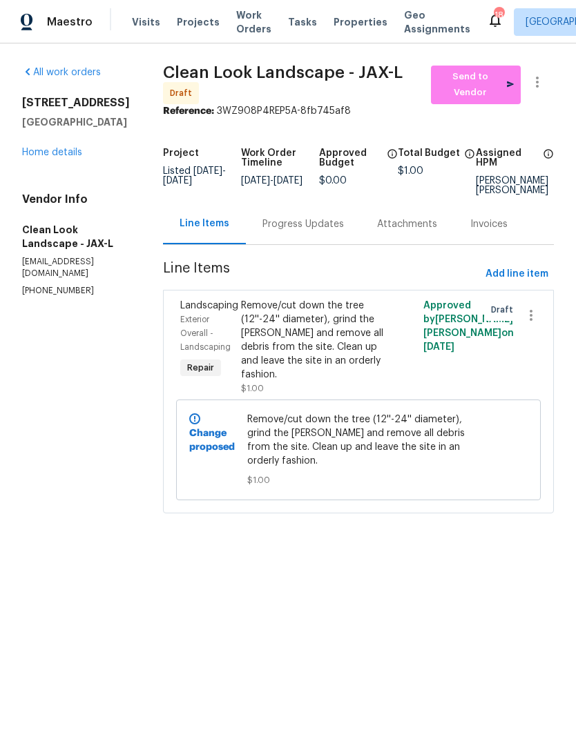
click at [322, 231] on div "Progress Updates" at bounding box center [302, 224] width 81 height 14
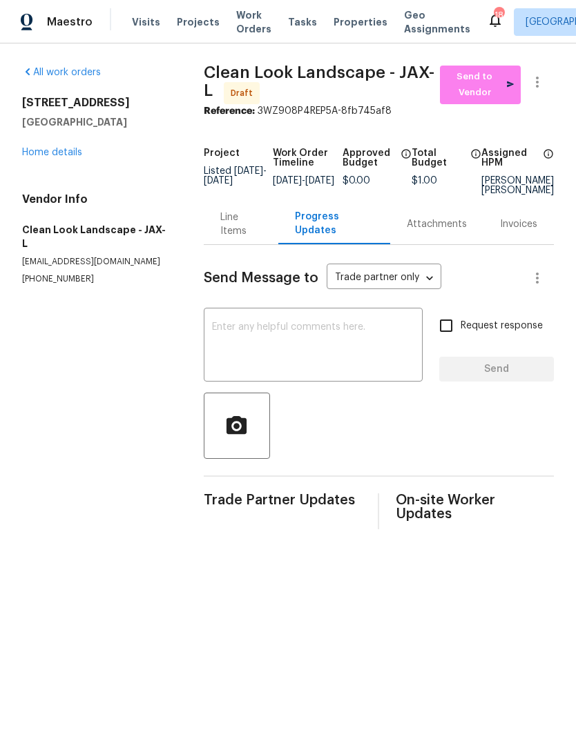
click at [286, 351] on textarea at bounding box center [313, 346] width 202 height 48
click at [59, 157] on link "Home details" at bounding box center [52, 153] width 60 height 10
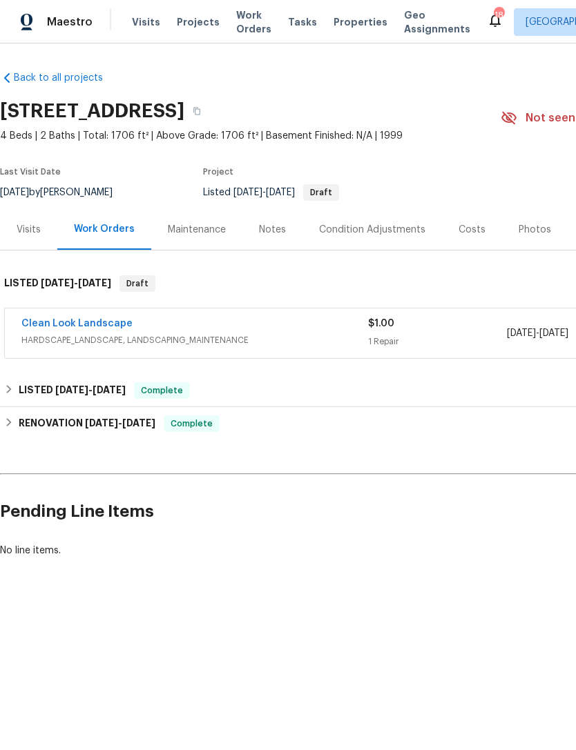
click at [87, 329] on link "Clean Look Landscape" at bounding box center [76, 324] width 111 height 10
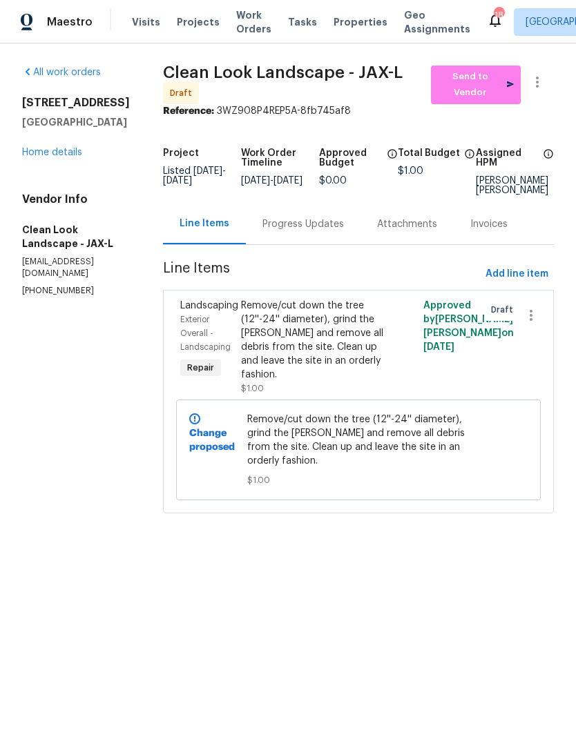
click at [300, 360] on div "Remove/cut down the tree (12''-24'' diameter), grind the [PERSON_NAME] and remo…" at bounding box center [313, 340] width 144 height 83
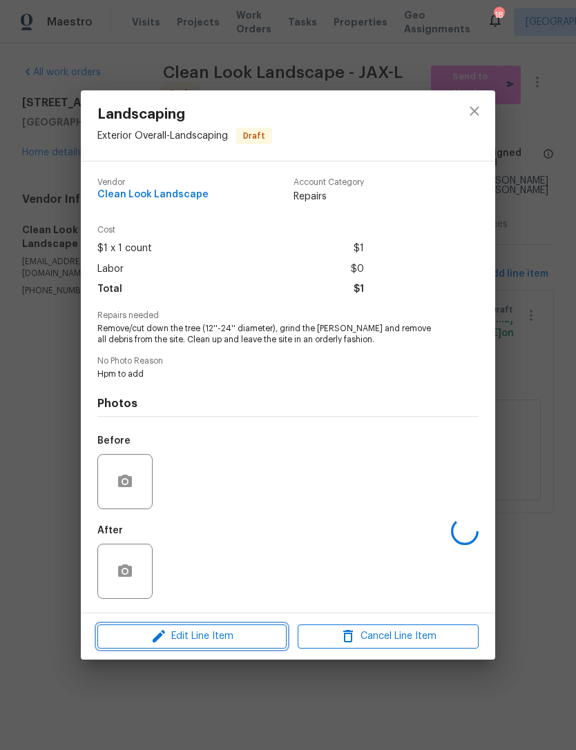
click at [216, 640] on span "Edit Line Item" at bounding box center [191, 636] width 181 height 17
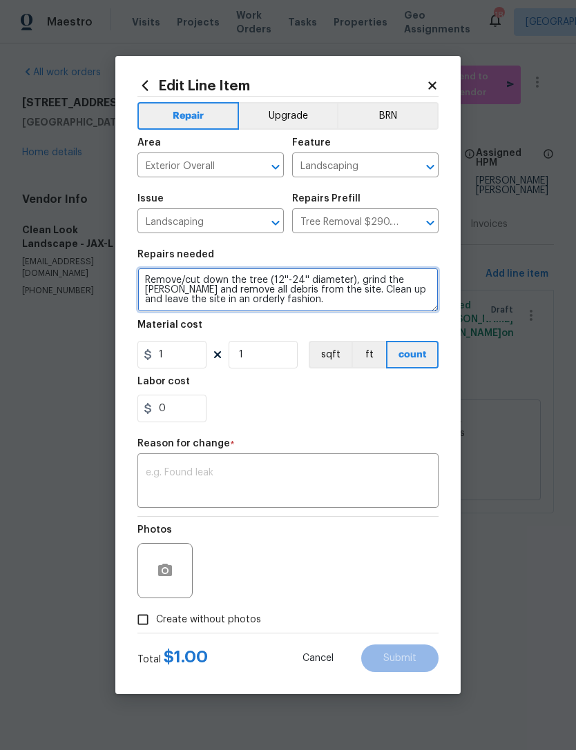
click at [145, 280] on textarea "Remove/cut down the tree (12''-24'' diameter), grind the [PERSON_NAME] and remo…" at bounding box center [287, 290] width 301 height 44
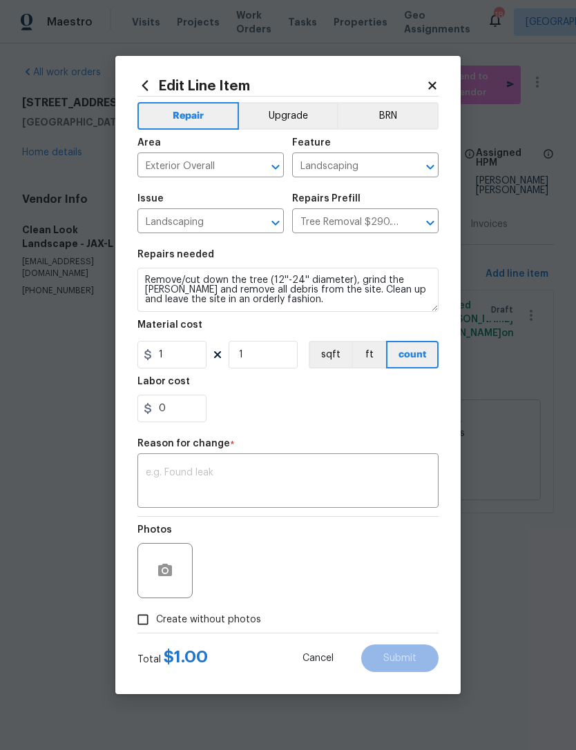
click at [288, 478] on textarea at bounding box center [288, 482] width 284 height 29
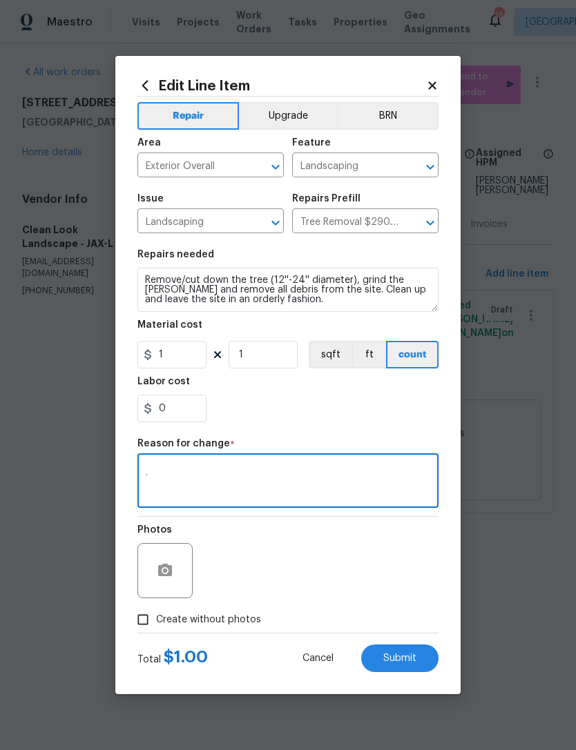
type textarea "."
click at [524, 427] on body "Maestro Visits Projects Work Orders Tasks Properties Geo Assignments 18 Jackson…" at bounding box center [288, 276] width 576 height 552
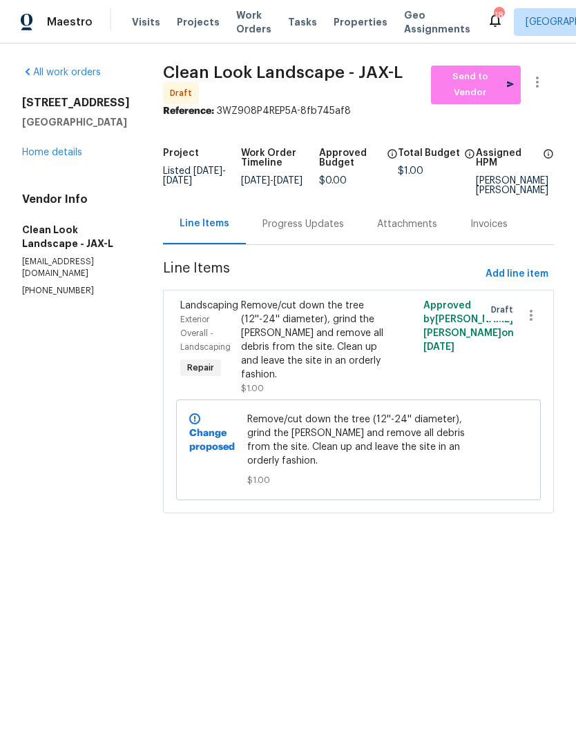
click at [326, 231] on div "Progress Updates" at bounding box center [302, 224] width 81 height 14
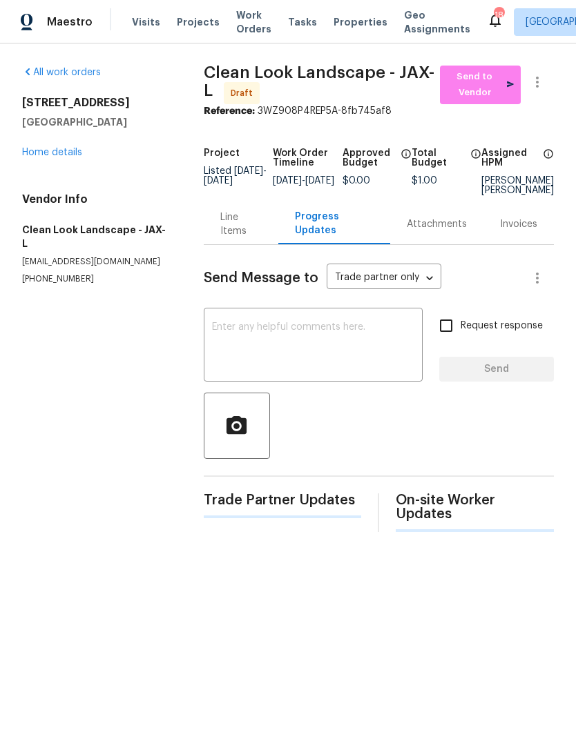
click at [304, 353] on textarea at bounding box center [313, 346] width 202 height 48
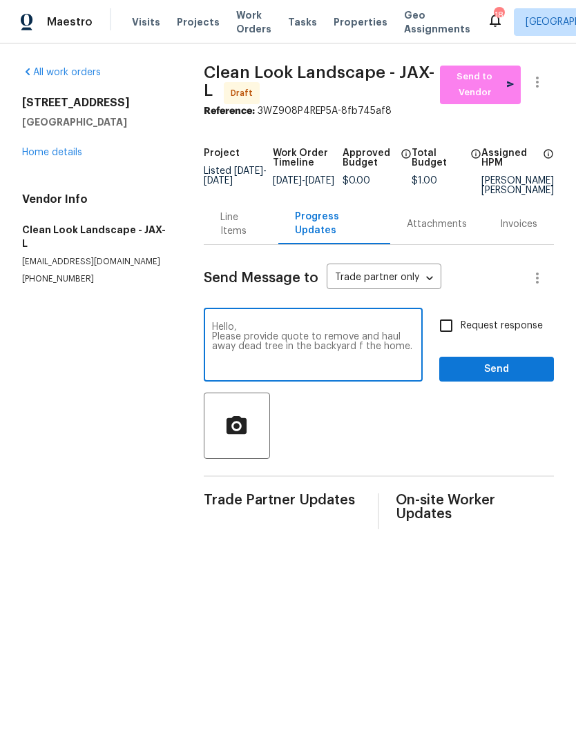
type textarea "Hello, Please provide quote to remove and haul away dead tree in the backyard f…"
click at [444, 340] on input "Request response" at bounding box center [445, 325] width 29 height 29
checkbox input "true"
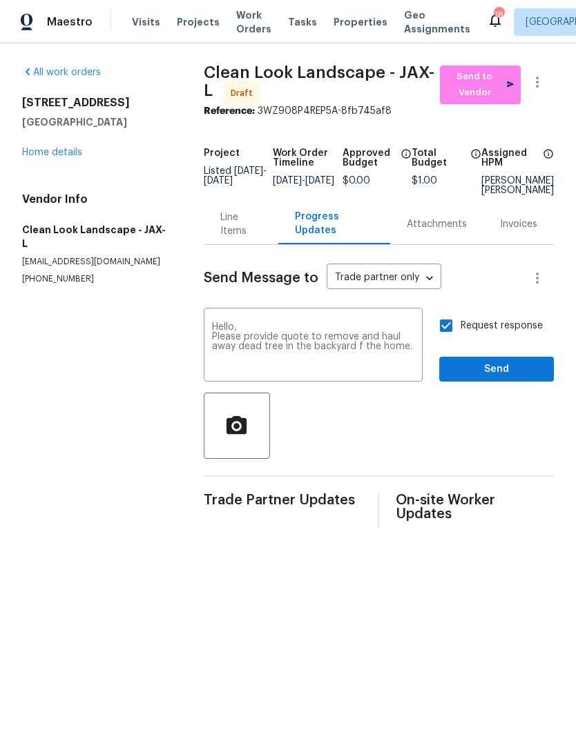
click at [405, 365] on textarea "Hello, Please provide quote to remove and haul away dead tree in the backyard f…" at bounding box center [313, 346] width 202 height 48
type textarea "Hello, Please provide quote to remove and haul away dead tree in the backyard f…"
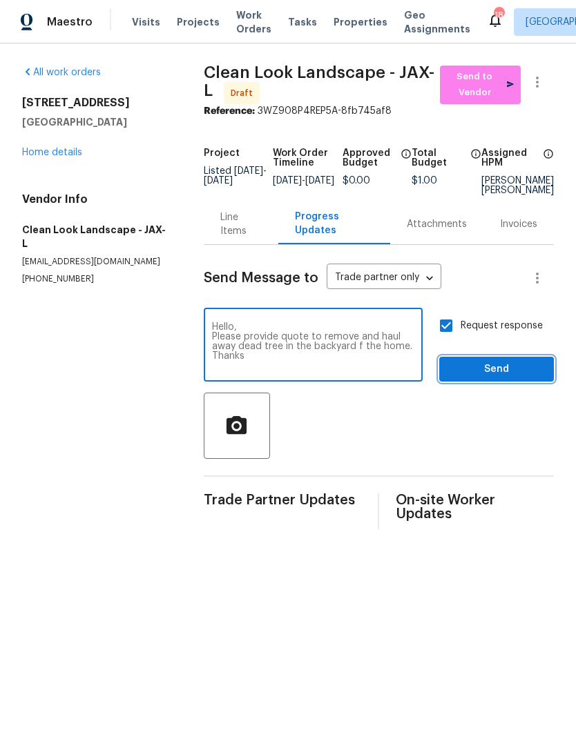
click at [505, 378] on span "Send" at bounding box center [496, 369] width 92 height 17
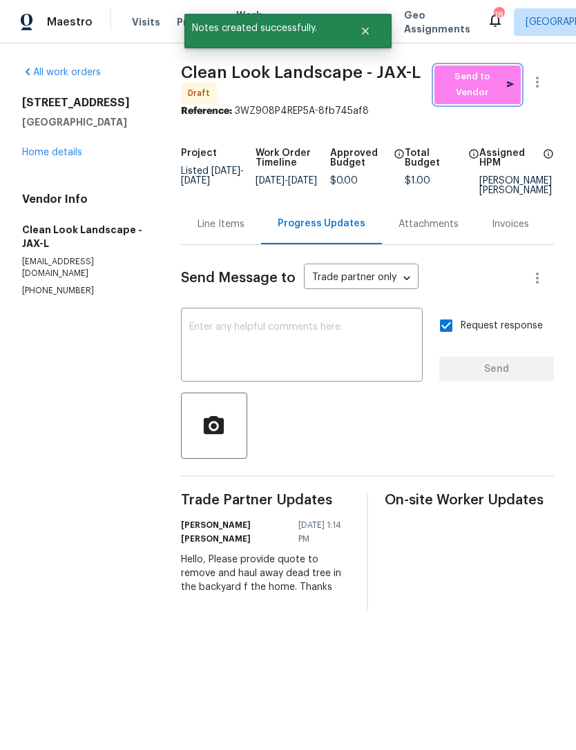
click at [476, 97] on span "Send to Vendor" at bounding box center [477, 85] width 72 height 32
